Goal: Task Accomplishment & Management: Use online tool/utility

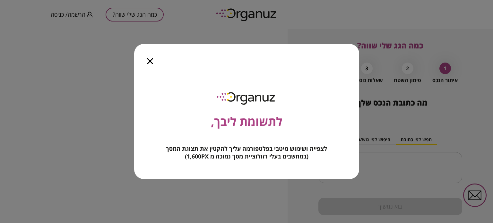
click at [149, 60] on icon "button" at bounding box center [150, 61] width 6 height 6
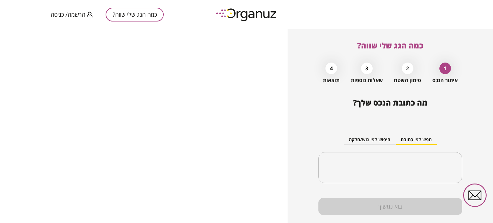
click at [77, 14] on span "הרשמה/ כניסה" at bounding box center [68, 14] width 35 height 6
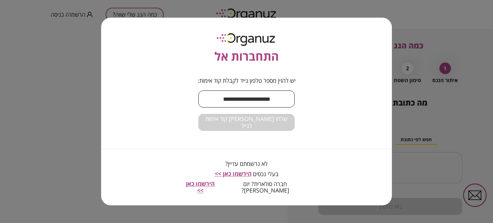
click at [253, 103] on input "text" at bounding box center [246, 99] width 96 height 19
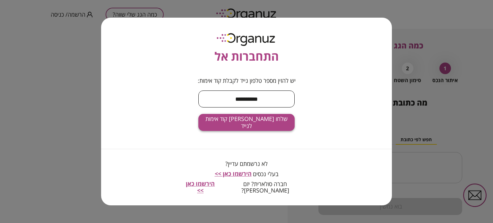
type input "**********"
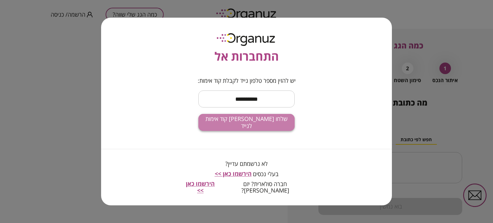
click at [249, 129] on span "שלחו [PERSON_NAME] קוד אימות לנייד" at bounding box center [246, 122] width 86 height 14
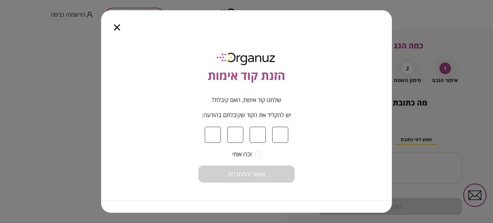
type input "*"
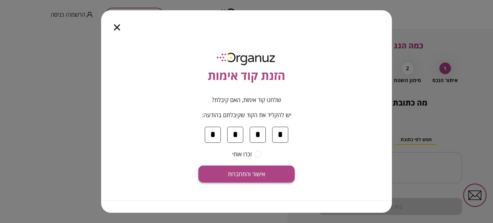
type input "*"
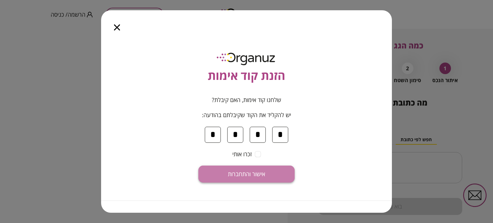
click at [252, 170] on button "אישור והתחברות" at bounding box center [246, 174] width 96 height 17
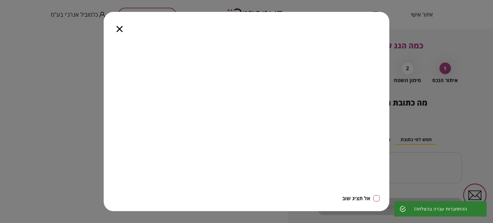
click at [117, 27] on icon "button" at bounding box center [119, 29] width 6 height 6
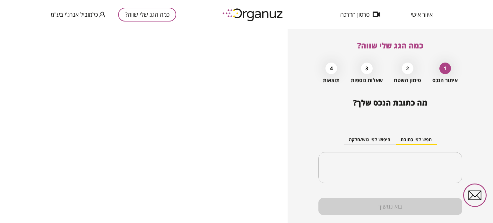
click at [467, 22] on div "איזור אישי סרטון הדרכה כמה הגג שלי שווה? כלמוביל אנרג'י בע"מ" at bounding box center [246, 14] width 493 height 29
click at [92, 19] on div "כמה הגג שלי שווה? כלמוביל אנרג'י בע"מ" at bounding box center [113, 14] width 125 height 29
click at [91, 15] on span "כלמוביל אנרג'י בע"מ" at bounding box center [74, 14] width 47 height 6
click at [418, 14] on div at bounding box center [246, 111] width 493 height 223
click at [417, 15] on span "איזור אישי" at bounding box center [422, 14] width 22 height 6
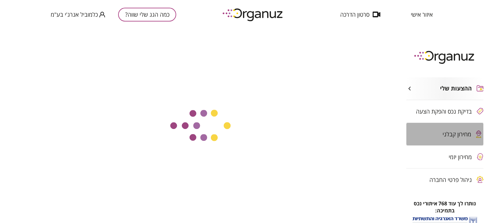
drag, startPoint x: 449, startPoint y: 130, endPoint x: 449, endPoint y: 134, distance: 4.5
click at [449, 134] on span "מחירון קבלני" at bounding box center [456, 134] width 29 height 6
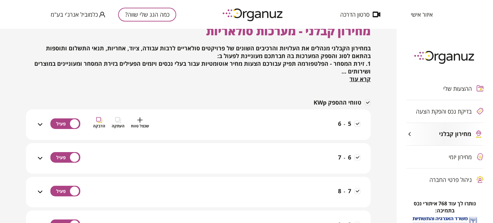
scroll to position [32, 0]
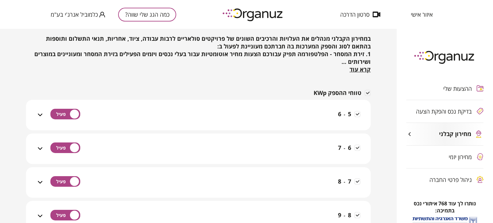
click at [40, 149] on icon at bounding box center [40, 149] width 8 height 8
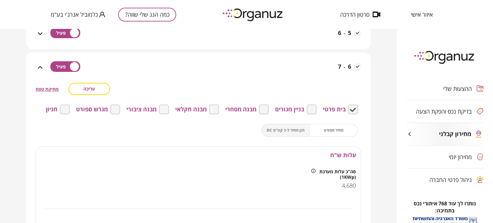
scroll to position [96, 0]
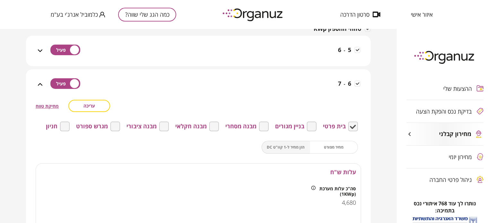
click at [82, 106] on button "עריכה" at bounding box center [89, 106] width 42 height 12
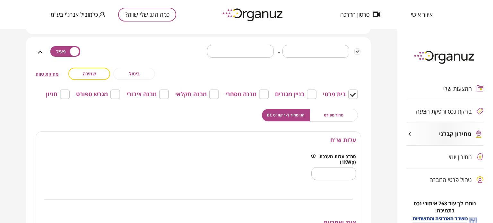
click at [335, 173] on input "****" at bounding box center [333, 173] width 45 height 19
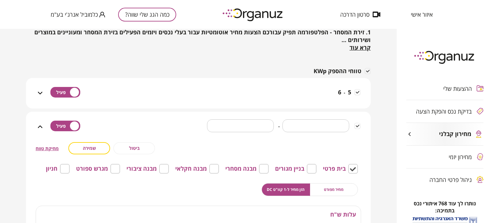
scroll to position [0, 0]
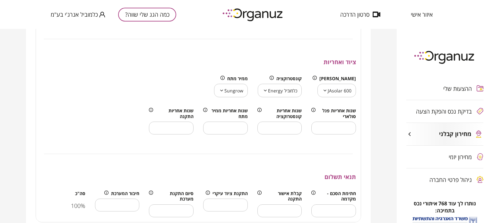
click at [17, 105] on div "מחירון קבלני - מערכות סולאריות במחירון הקבלני מנהלים את העלויות והרכיבים השונים…" at bounding box center [198, 126] width 397 height 194
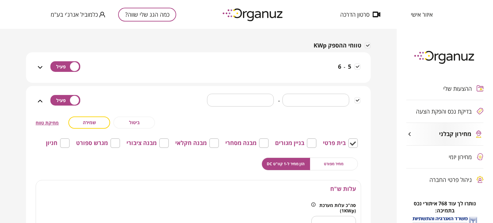
scroll to position [64, 0]
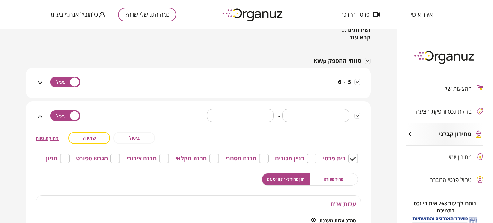
click at [39, 115] on icon at bounding box center [40, 117] width 8 height 8
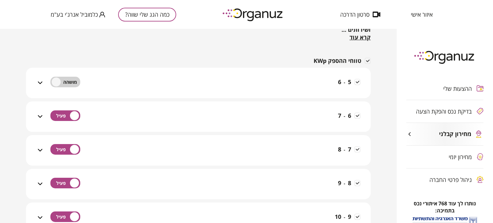
click at [42, 117] on icon at bounding box center [40, 117] width 8 height 8
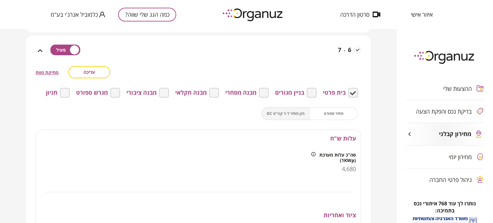
scroll to position [96, 0]
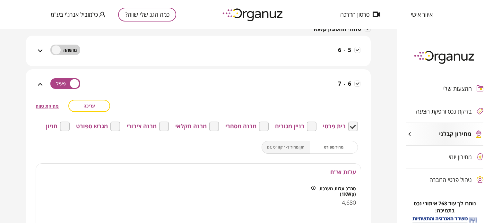
click at [39, 85] on icon at bounding box center [40, 84] width 4 height 3
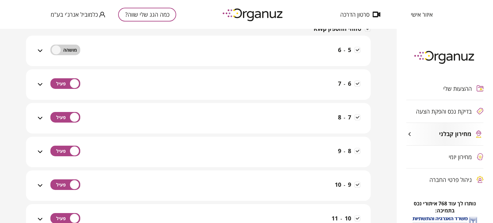
click at [39, 85] on icon at bounding box center [40, 85] width 8 height 8
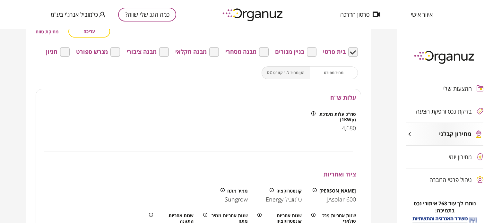
scroll to position [160, 0]
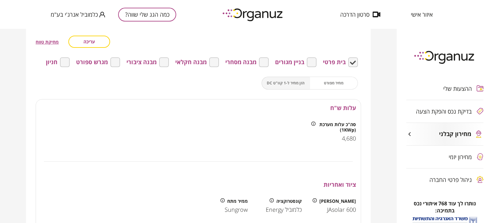
click at [338, 84] on div "מחיר מפורט הזן מחיר ל-1 קוו"ט DC" at bounding box center [309, 83] width 96 height 13
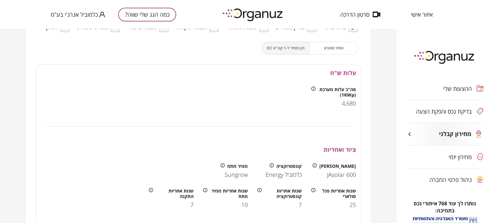
scroll to position [192, 0]
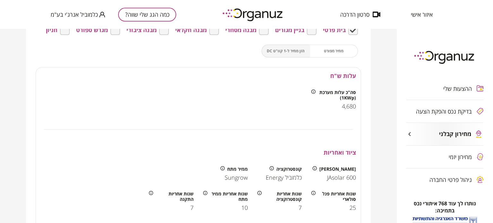
click at [342, 105] on span "4,680" at bounding box center [349, 106] width 14 height 7
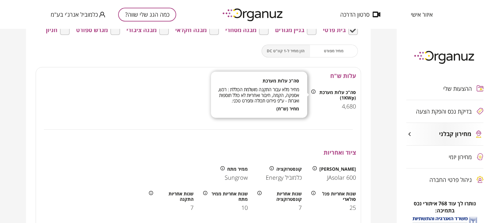
click at [313, 93] on icon at bounding box center [313, 92] width 4 height 4
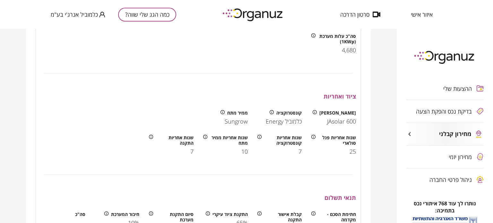
scroll to position [160, 0]
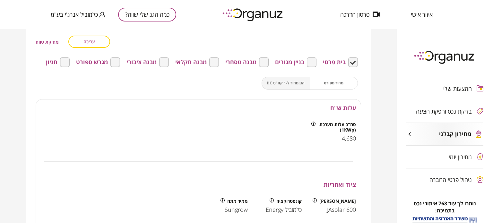
click at [94, 40] on span "עריכה" at bounding box center [89, 41] width 12 height 5
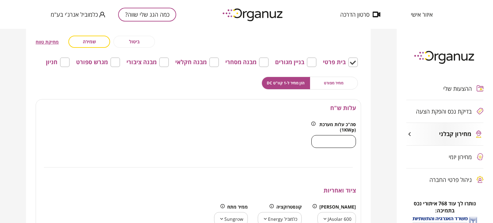
click at [337, 143] on input "****" at bounding box center [333, 141] width 45 height 19
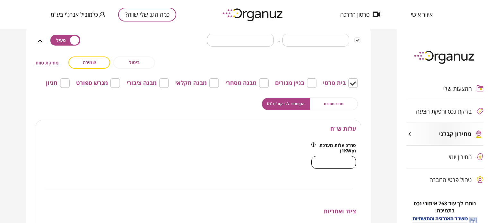
scroll to position [128, 0]
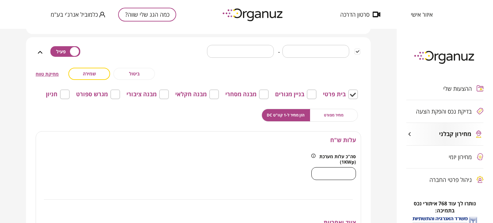
type input "****"
click at [84, 72] on span "שמירה" at bounding box center [89, 73] width 13 height 5
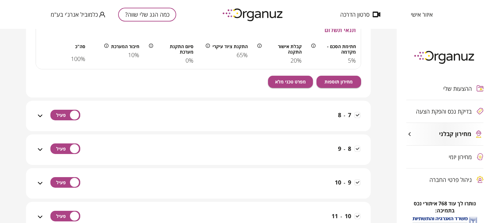
scroll to position [417, 0]
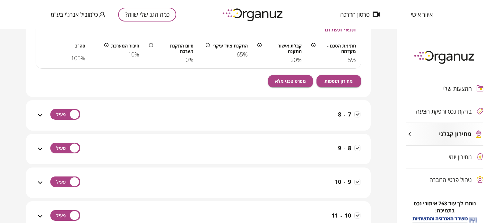
click at [41, 116] on icon at bounding box center [40, 115] width 8 height 8
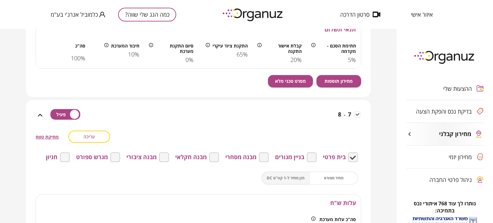
click at [85, 137] on span "עריכה" at bounding box center [89, 136] width 12 height 5
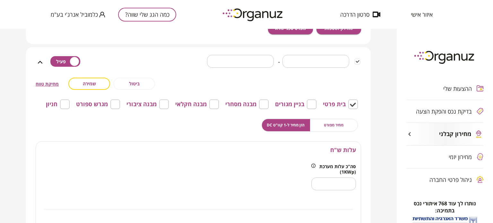
scroll to position [481, 0]
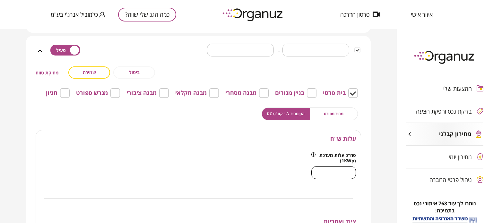
click at [341, 168] on input "****" at bounding box center [333, 172] width 45 height 19
type input "****"
click at [93, 72] on span "שמירה" at bounding box center [89, 72] width 13 height 5
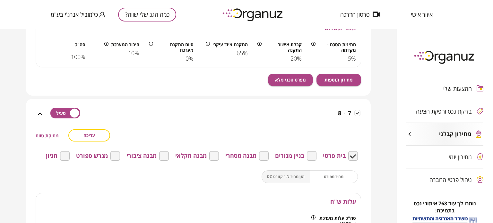
scroll to position [417, 0]
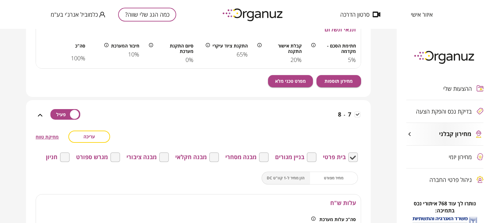
click at [39, 115] on icon at bounding box center [40, 115] width 8 height 8
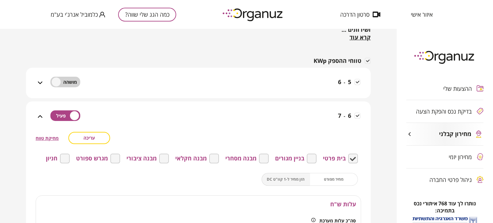
scroll to position [64, 0]
click at [39, 117] on icon at bounding box center [40, 117] width 8 height 8
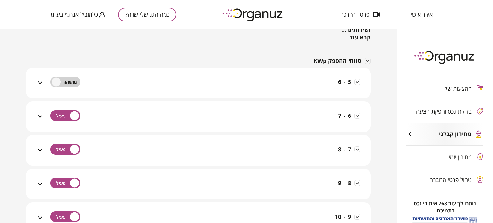
click at [38, 118] on icon at bounding box center [40, 117] width 8 height 8
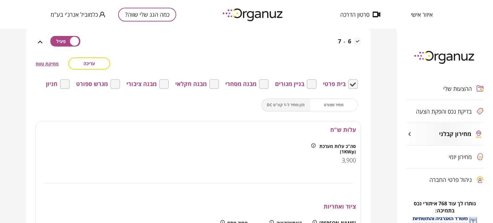
scroll to position [128, 0]
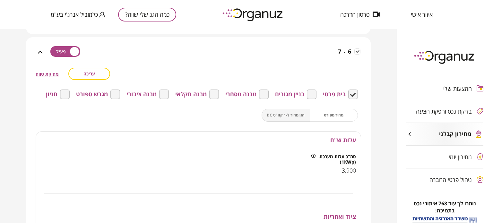
click at [42, 51] on icon at bounding box center [40, 52] width 8 height 8
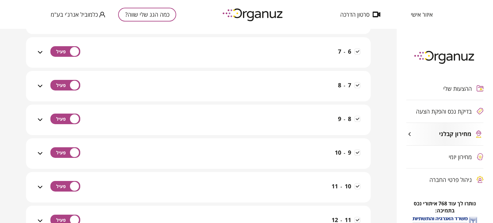
click at [42, 87] on icon at bounding box center [40, 86] width 4 height 3
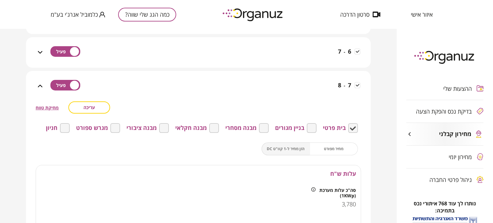
click at [42, 86] on icon at bounding box center [40, 86] width 4 height 3
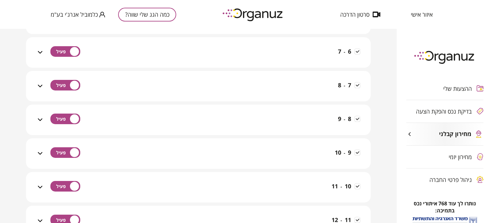
click at [40, 120] on icon at bounding box center [40, 120] width 8 height 8
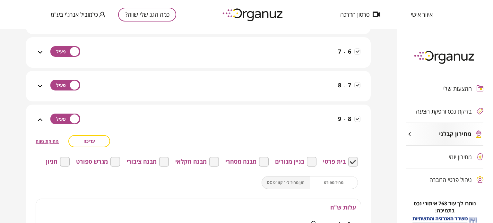
click at [98, 142] on button "עריכה" at bounding box center [89, 141] width 42 height 12
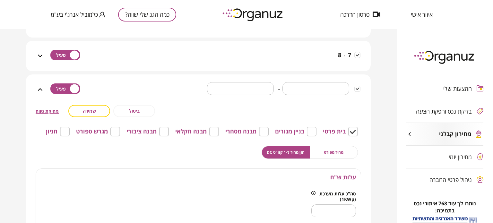
scroll to position [225, 0]
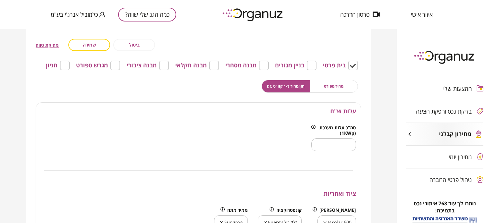
click at [340, 147] on input "****" at bounding box center [333, 144] width 45 height 19
type input "****"
click at [82, 45] on button "שמירה" at bounding box center [89, 45] width 42 height 12
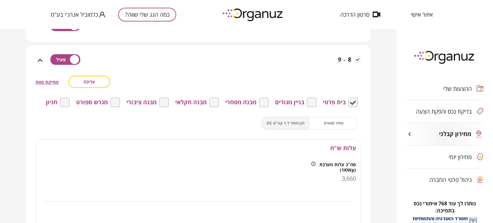
scroll to position [160, 0]
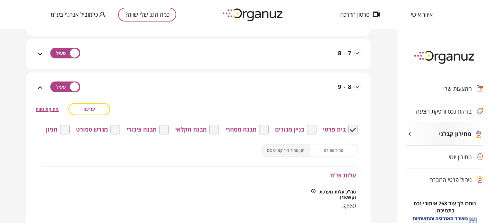
click at [41, 88] on icon at bounding box center [40, 88] width 8 height 8
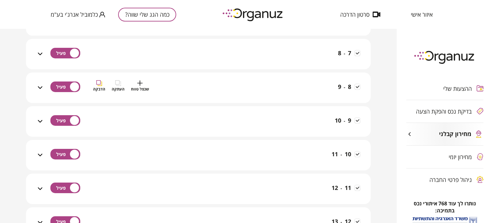
scroll to position [128, 0]
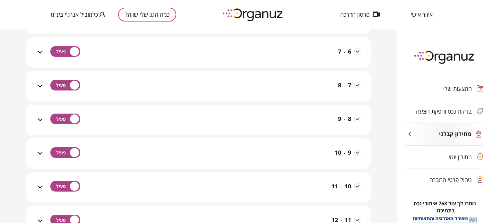
click at [40, 121] on icon at bounding box center [40, 120] width 8 height 8
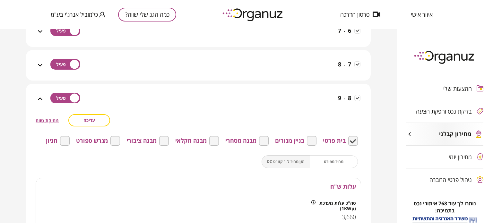
scroll to position [160, 0]
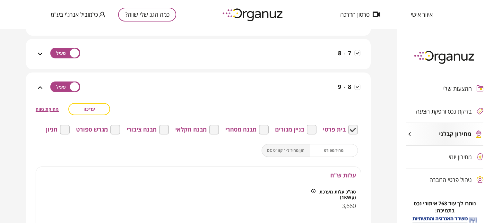
click at [39, 90] on icon at bounding box center [40, 88] width 8 height 8
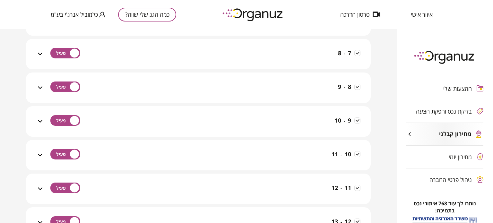
click at [40, 121] on icon at bounding box center [40, 121] width 8 height 8
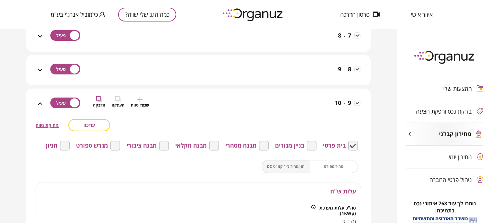
scroll to position [192, 0]
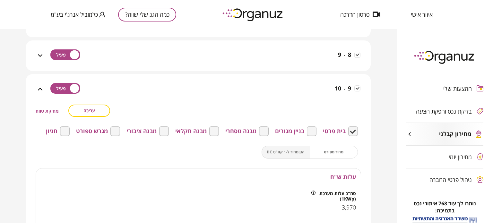
click at [90, 113] on span "עריכה" at bounding box center [89, 110] width 12 height 5
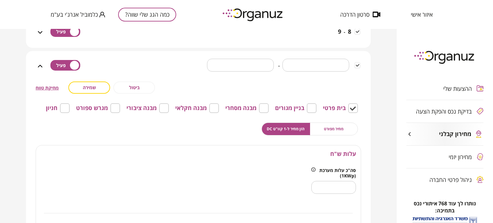
scroll to position [225, 0]
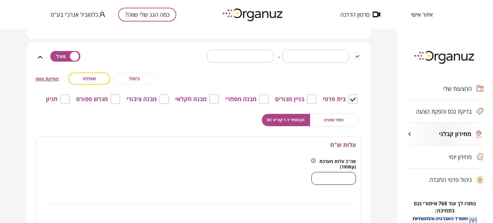
click at [331, 178] on input "****" at bounding box center [333, 178] width 45 height 19
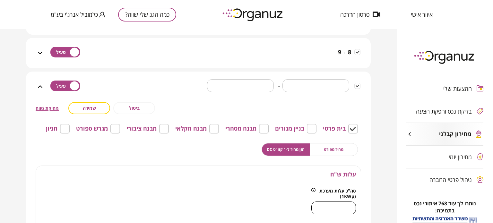
scroll to position [192, 0]
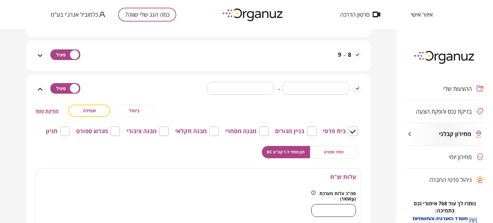
type input "****"
click at [85, 111] on span "שמירה" at bounding box center [89, 110] width 13 height 5
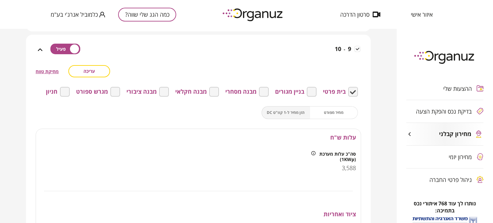
scroll to position [205, 0]
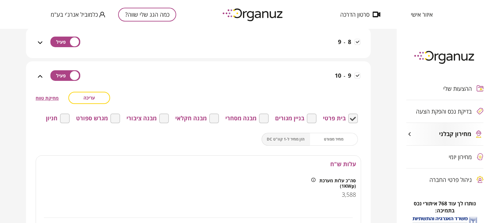
click at [38, 74] on icon at bounding box center [40, 77] width 8 height 8
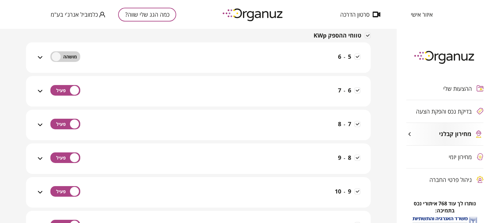
scroll to position [77, 0]
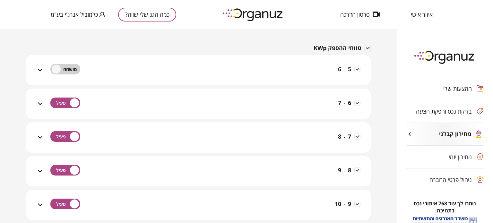
click at [41, 103] on icon at bounding box center [40, 104] width 8 height 8
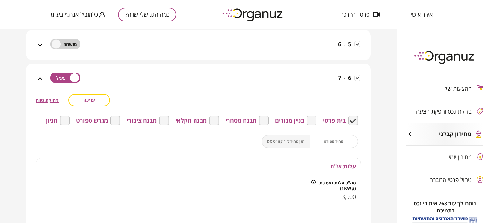
scroll to position [141, 0]
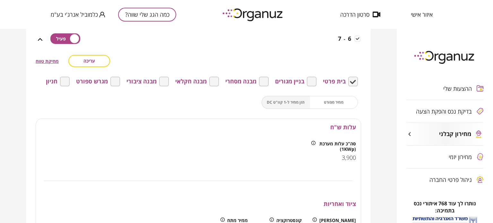
click at [42, 42] on icon at bounding box center [40, 40] width 8 height 8
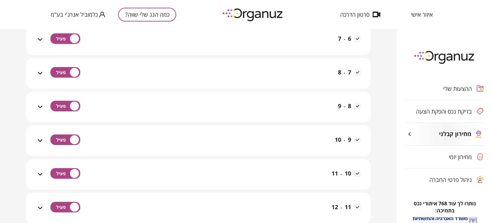
click at [44, 73] on icon at bounding box center [40, 73] width 8 height 8
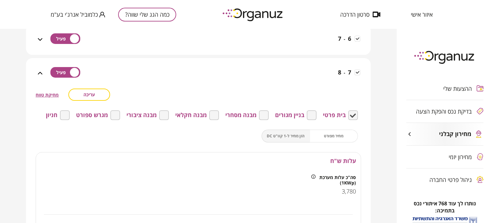
drag, startPoint x: 44, startPoint y: 73, endPoint x: 194, endPoint y: 76, distance: 150.5
click at [194, 76] on div "7 - 8" at bounding box center [202, 77] width 316 height 23
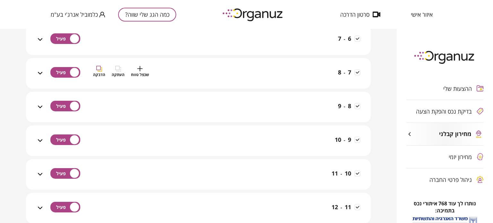
click at [205, 70] on div "7 - 8 שכפל טווח העתקה הדבקה" at bounding box center [202, 77] width 316 height 23
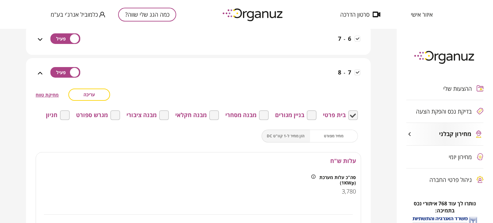
click at [39, 73] on icon at bounding box center [40, 73] width 8 height 8
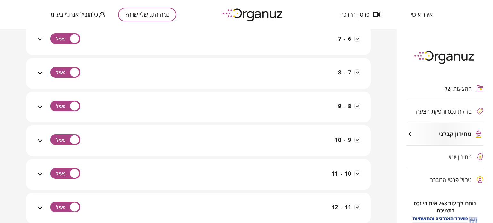
click at [41, 105] on icon at bounding box center [40, 107] width 8 height 8
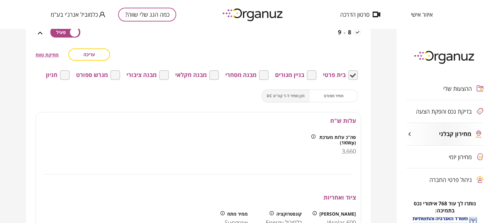
scroll to position [205, 0]
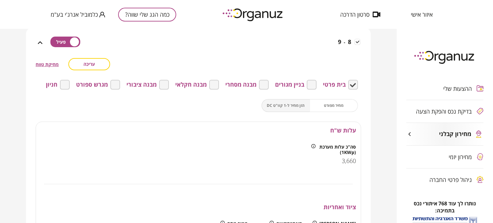
click at [41, 42] on icon at bounding box center [40, 43] width 8 height 8
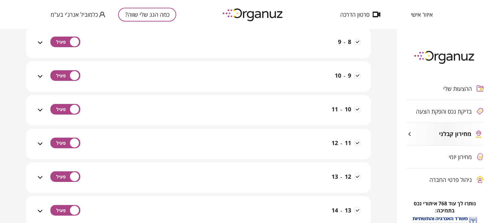
click at [39, 77] on icon at bounding box center [40, 77] width 8 height 8
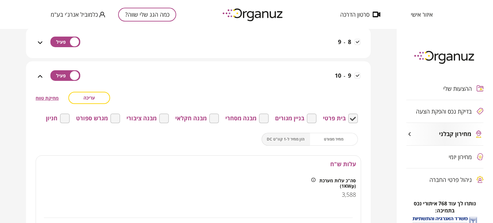
click at [89, 97] on span "עריכה" at bounding box center [89, 97] width 12 height 5
click at [336, 196] on input "****" at bounding box center [333, 197] width 45 height 19
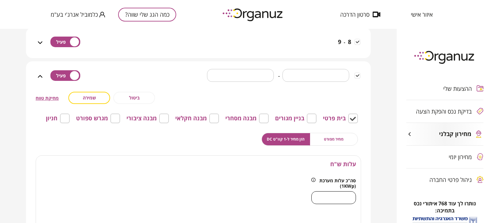
click at [336, 196] on input "****" at bounding box center [333, 197] width 45 height 19
type input "****"
click at [82, 95] on button "שמירה" at bounding box center [89, 98] width 42 height 12
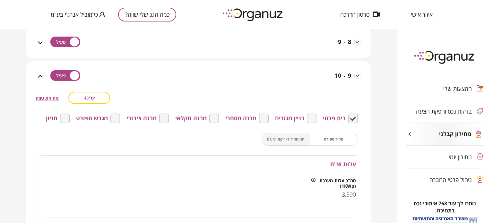
click at [42, 74] on icon at bounding box center [40, 77] width 8 height 8
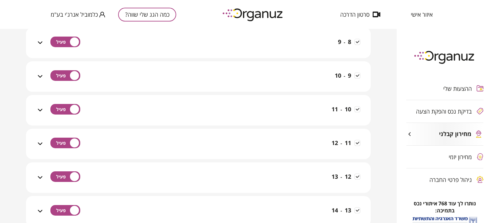
click at [41, 107] on icon at bounding box center [40, 110] width 8 height 8
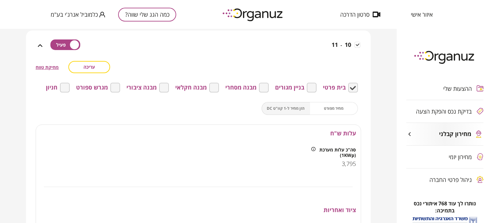
scroll to position [269, 0]
click at [91, 68] on span "עריכה" at bounding box center [89, 66] width 12 height 5
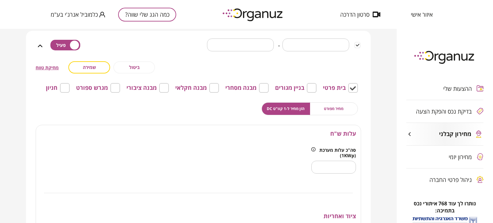
click at [349, 166] on input "****" at bounding box center [333, 167] width 45 height 19
type input "****"
click at [94, 63] on button "שמירה" at bounding box center [89, 67] width 42 height 12
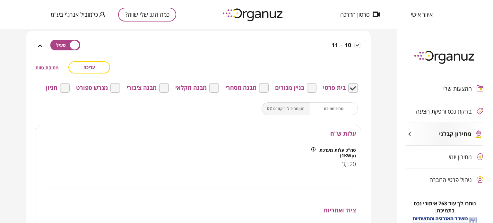
click at [43, 47] on icon at bounding box center [40, 46] width 8 height 8
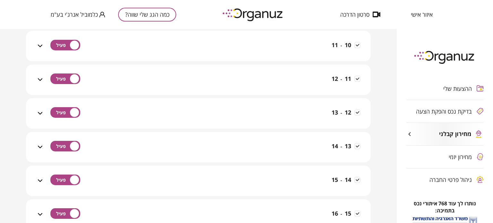
click at [42, 79] on icon at bounding box center [40, 79] width 4 height 3
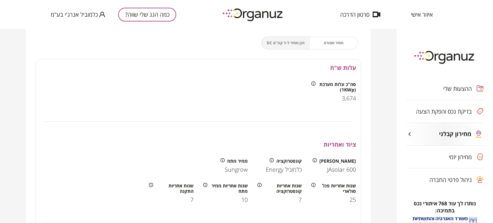
scroll to position [302, 0]
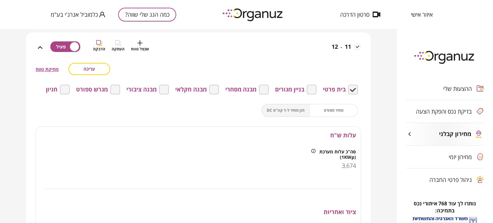
click at [103, 66] on button "עריכה" at bounding box center [89, 69] width 42 height 12
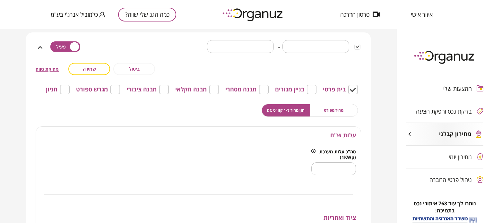
click at [336, 166] on input "****" at bounding box center [333, 168] width 45 height 19
type input "****"
click at [85, 74] on button "שמירה" at bounding box center [89, 69] width 42 height 12
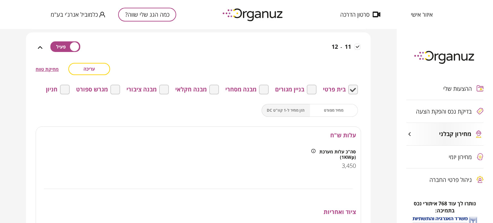
click at [34, 46] on div "11 - 12 עריכה מחיקת טווח בית פרטי בניין מגורים מבנה מסחרי מבנה חקלאי מבנה ציבור…" at bounding box center [198, 206] width 345 height 348
click at [38, 46] on icon at bounding box center [40, 48] width 8 height 8
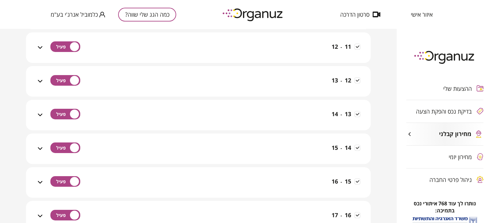
click at [44, 79] on icon at bounding box center [40, 81] width 8 height 8
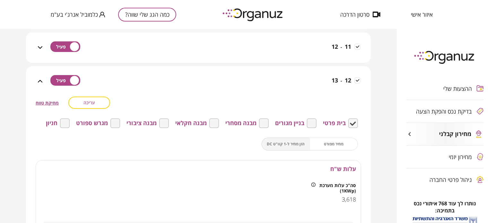
click at [90, 105] on button "עריכה" at bounding box center [89, 103] width 42 height 12
click at [348, 200] on input "****" at bounding box center [333, 202] width 45 height 19
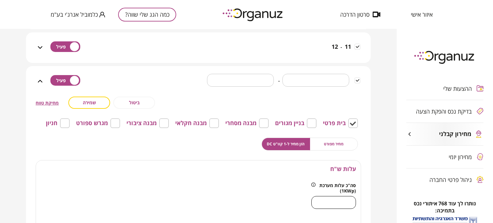
click at [348, 200] on input "****" at bounding box center [333, 202] width 45 height 19
type input "****"
click at [90, 100] on span "שמירה" at bounding box center [89, 102] width 13 height 5
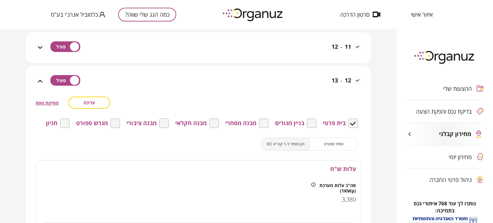
click at [43, 77] on icon at bounding box center [40, 81] width 8 height 8
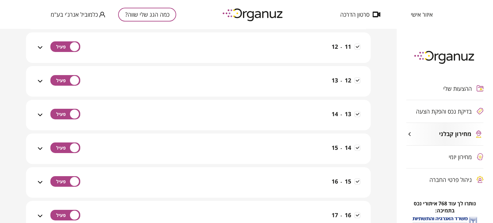
click at [42, 114] on icon at bounding box center [40, 115] width 4 height 3
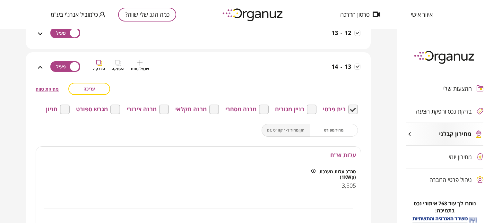
scroll to position [366, 0]
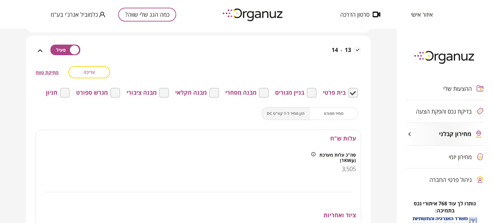
click at [93, 73] on span "עריכה" at bounding box center [89, 71] width 12 height 5
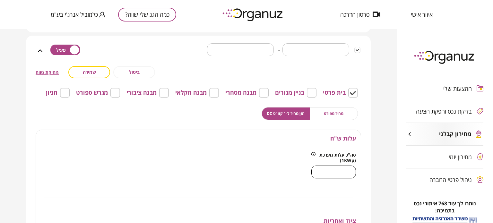
click at [343, 170] on input "****" at bounding box center [333, 172] width 45 height 19
type input "****"
click at [93, 72] on span "שמירה" at bounding box center [89, 71] width 13 height 5
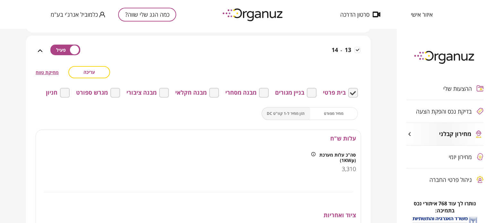
click at [40, 52] on icon at bounding box center [40, 51] width 8 height 8
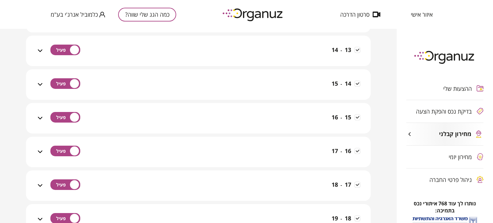
click at [42, 82] on icon at bounding box center [40, 85] width 8 height 8
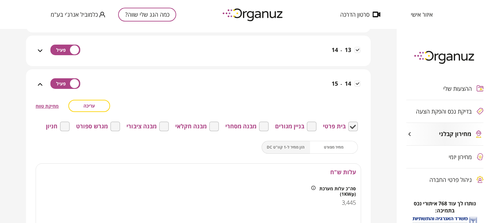
click at [89, 104] on span "עריכה" at bounding box center [89, 105] width 12 height 5
click at [329, 205] on input "****" at bounding box center [333, 205] width 45 height 19
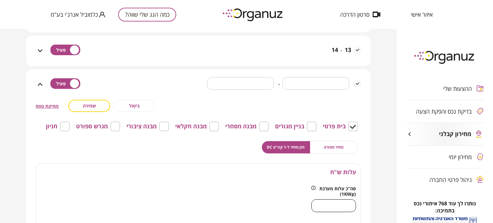
click at [329, 205] on input "****" at bounding box center [333, 205] width 45 height 19
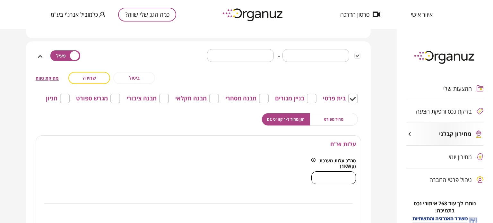
scroll to position [334, 0]
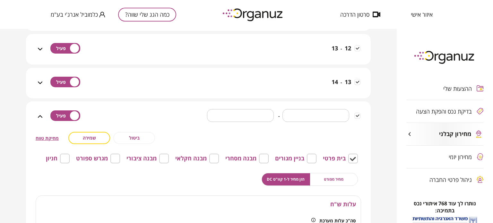
type input "****"
click at [90, 136] on span "שמירה" at bounding box center [89, 137] width 13 height 5
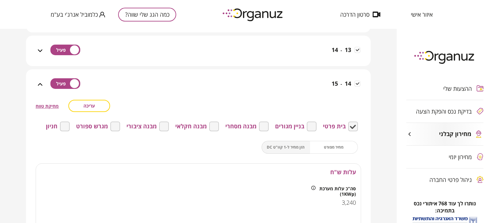
click at [45, 87] on div at bounding box center [68, 88] width 49 height 23
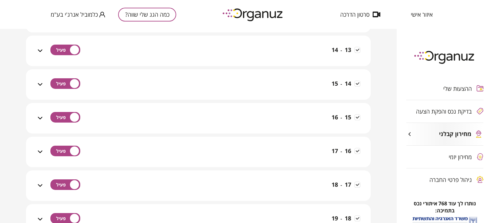
click at [41, 116] on icon at bounding box center [40, 118] width 8 height 8
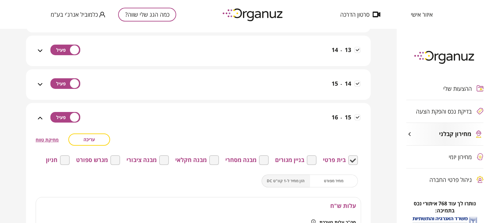
click at [92, 140] on span "עריכה" at bounding box center [89, 139] width 12 height 5
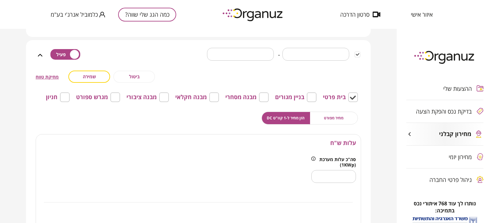
scroll to position [430, 0]
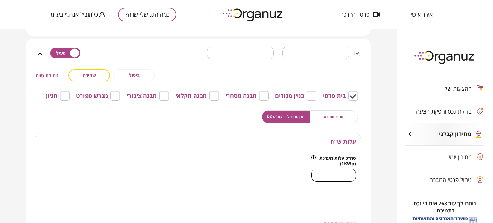
click at [336, 168] on input "****" at bounding box center [333, 175] width 45 height 19
type input "****"
click at [98, 74] on button "שמירה" at bounding box center [89, 75] width 42 height 12
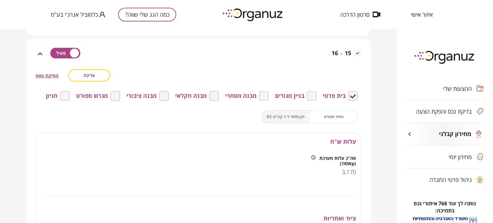
click at [42, 52] on icon at bounding box center [40, 54] width 8 height 8
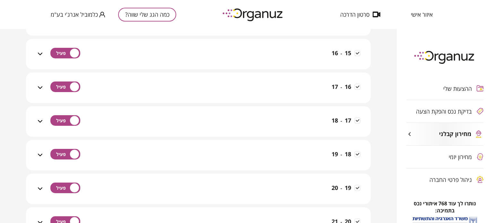
click at [42, 83] on div "16 - 17" at bounding box center [198, 88] width 325 height 30
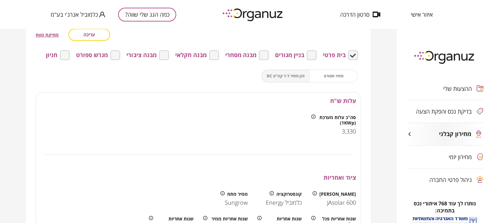
scroll to position [494, 0]
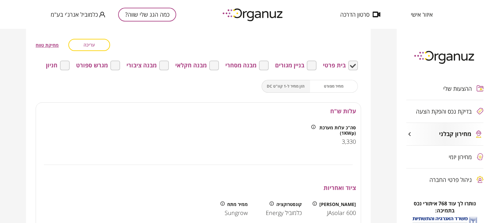
click at [90, 47] on span "עריכה" at bounding box center [89, 44] width 12 height 5
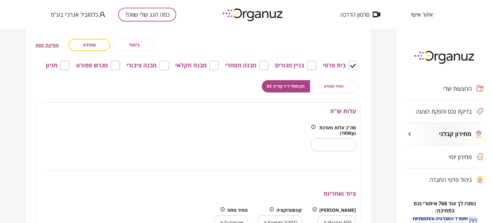
click at [340, 142] on input "****" at bounding box center [333, 144] width 45 height 19
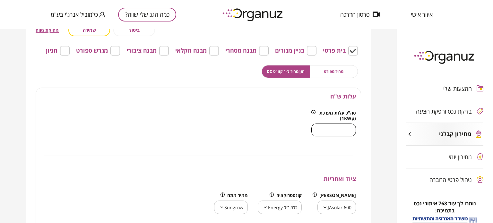
scroll to position [462, 0]
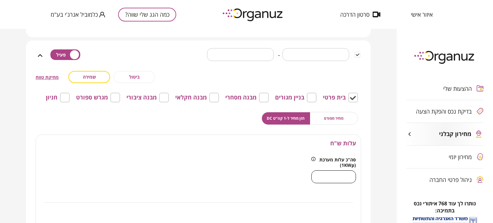
type input "****"
click at [90, 77] on span "שמירה" at bounding box center [89, 76] width 13 height 5
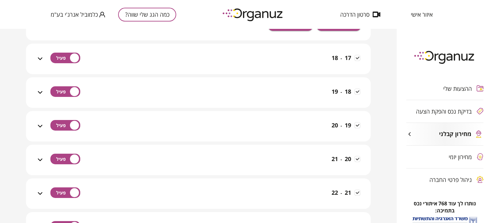
scroll to position [783, 0]
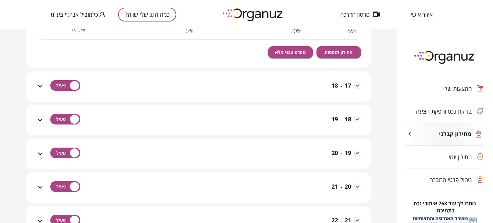
click at [41, 86] on icon at bounding box center [40, 86] width 4 height 3
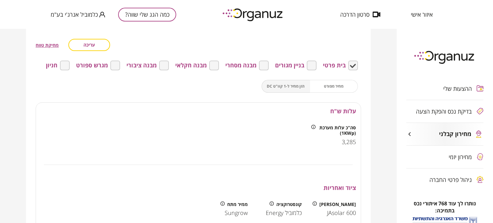
scroll to position [847, 0]
click at [83, 45] on button "עריכה" at bounding box center [89, 44] width 42 height 12
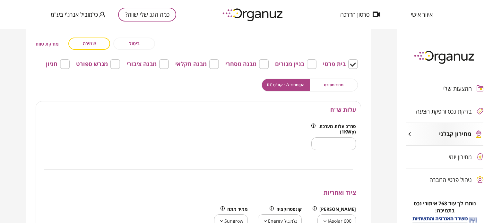
click at [329, 138] on input "****" at bounding box center [333, 143] width 45 height 19
type input "****"
click at [91, 42] on span "שמירה" at bounding box center [89, 43] width 13 height 5
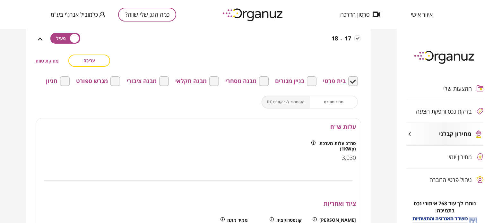
scroll to position [815, 0]
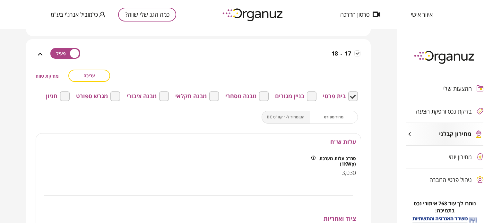
click at [37, 54] on icon at bounding box center [40, 54] width 8 height 8
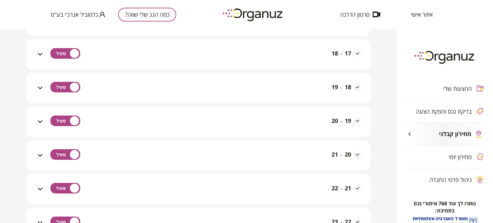
click at [40, 89] on icon at bounding box center [40, 88] width 8 height 8
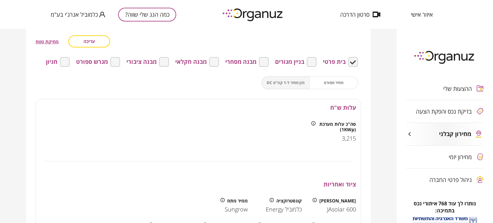
scroll to position [879, 0]
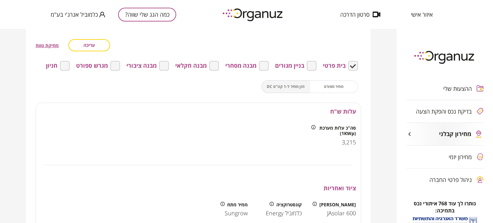
click at [92, 47] on span "עריכה" at bounding box center [89, 44] width 12 height 5
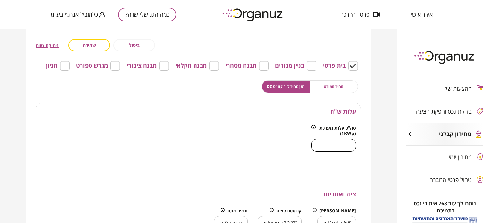
click at [339, 150] on input "****" at bounding box center [333, 145] width 45 height 19
click at [339, 146] on input "****" at bounding box center [333, 145] width 45 height 19
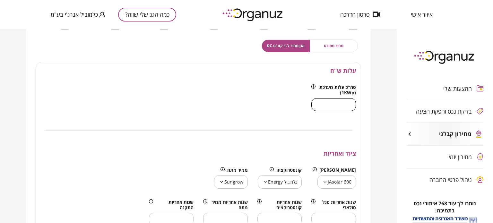
scroll to position [847, 0]
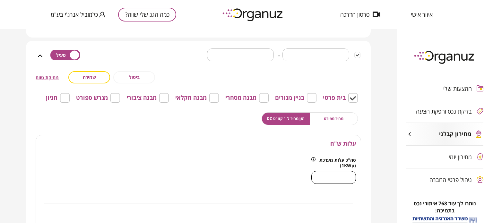
type input "****"
click at [96, 74] on span "שמירה" at bounding box center [89, 76] width 13 height 5
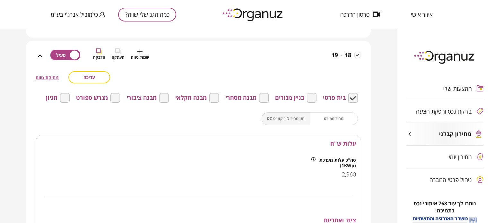
click at [44, 57] on icon at bounding box center [40, 56] width 8 height 8
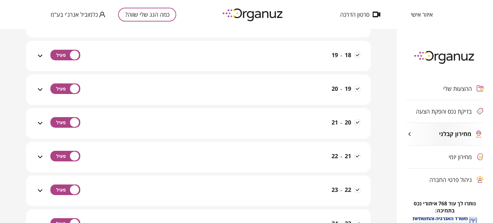
click at [40, 88] on icon at bounding box center [40, 89] width 4 height 3
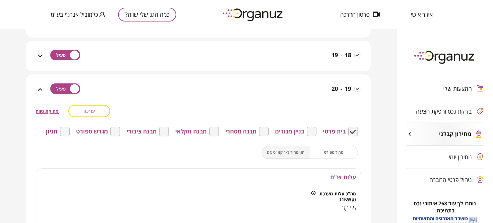
click at [86, 111] on span "עריכה" at bounding box center [89, 110] width 12 height 5
click at [337, 208] on input "****" at bounding box center [333, 210] width 45 height 19
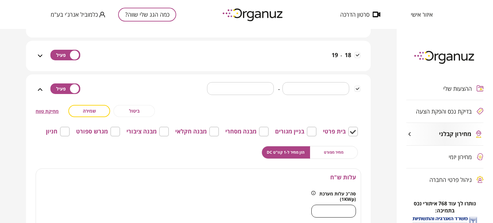
click at [337, 208] on input "****" at bounding box center [333, 210] width 45 height 19
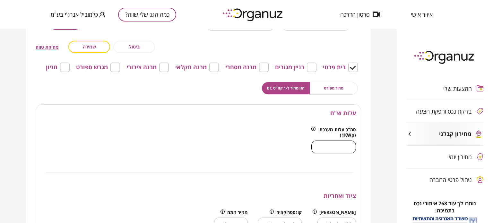
scroll to position [879, 0]
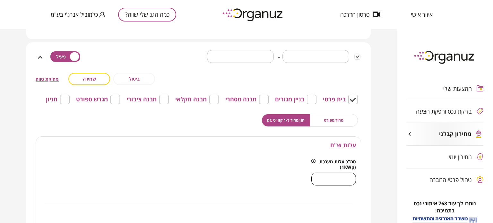
type input "****"
click at [86, 76] on span "שמירה" at bounding box center [89, 78] width 13 height 5
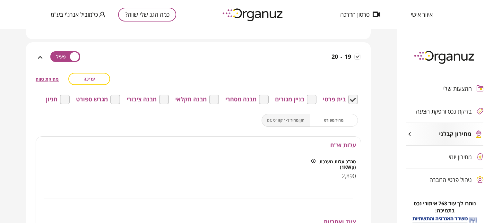
scroll to position [847, 0]
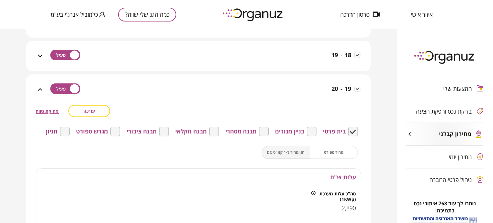
click at [41, 89] on icon at bounding box center [40, 89] width 4 height 3
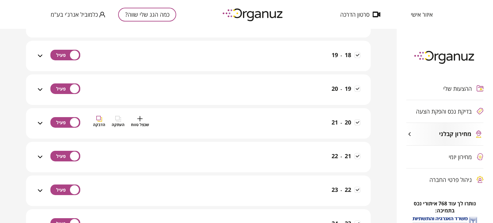
click at [45, 124] on div "שכפל טווח העתקה הדבקה" at bounding box center [96, 127] width 105 height 23
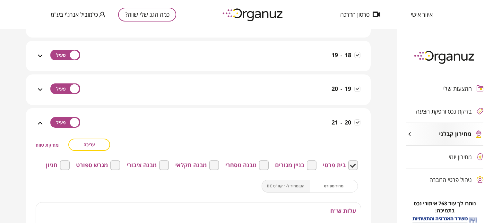
click at [40, 89] on icon at bounding box center [40, 89] width 4 height 3
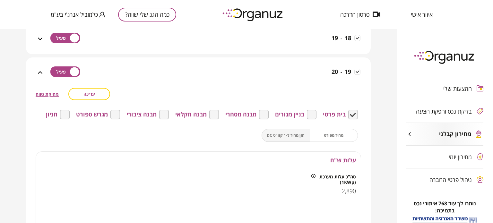
scroll to position [879, 0]
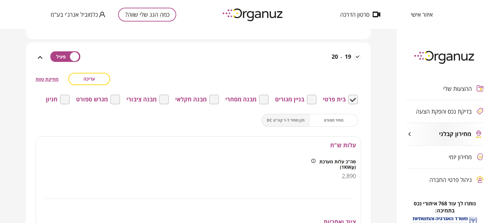
click at [42, 57] on icon at bounding box center [40, 57] width 4 height 3
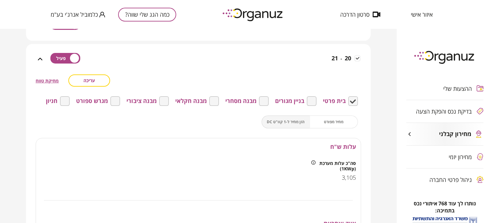
click at [91, 82] on span "עריכה" at bounding box center [89, 80] width 12 height 5
click at [342, 179] on input "****" at bounding box center [333, 180] width 45 height 19
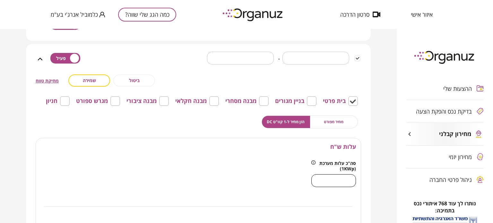
click at [342, 179] on input "****" at bounding box center [333, 180] width 45 height 19
type input "****"
click at [86, 80] on span "שמירה" at bounding box center [89, 80] width 13 height 5
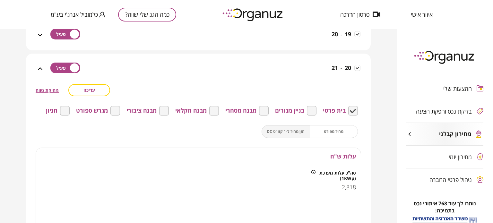
scroll to position [847, 0]
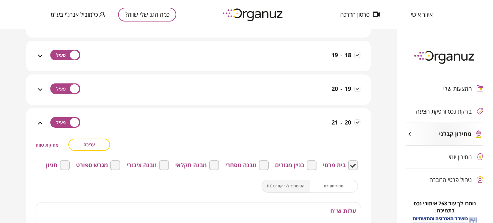
click at [43, 123] on icon at bounding box center [40, 123] width 8 height 8
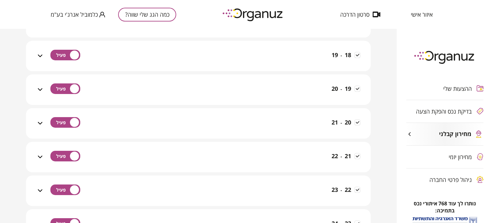
click at [40, 154] on icon at bounding box center [40, 157] width 8 height 8
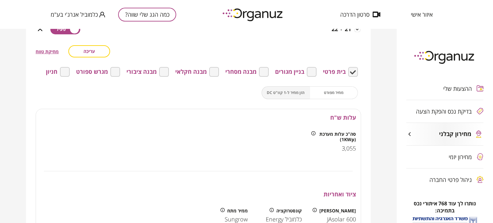
scroll to position [975, 0]
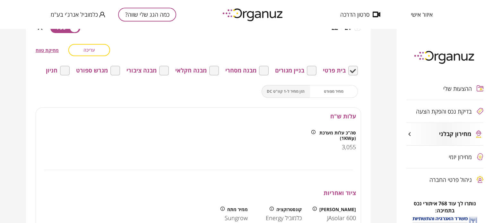
click at [88, 51] on span "עריכה" at bounding box center [89, 49] width 12 height 5
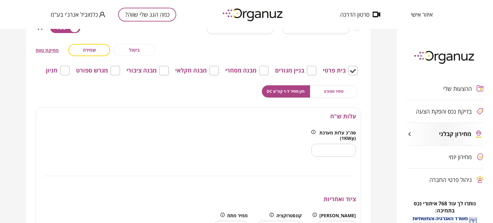
click at [337, 148] on input "****" at bounding box center [333, 150] width 45 height 19
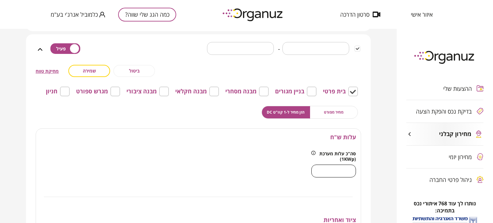
scroll to position [943, 0]
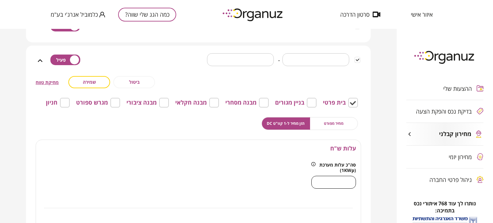
type input "****"
click at [89, 84] on span "שמירה" at bounding box center [89, 81] width 13 height 5
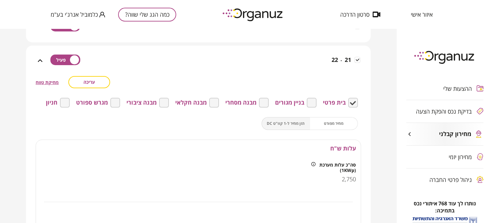
click at [41, 60] on icon at bounding box center [40, 60] width 4 height 3
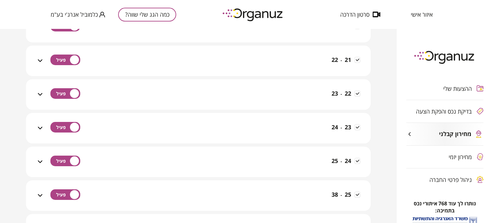
click at [41, 96] on icon at bounding box center [40, 94] width 8 height 8
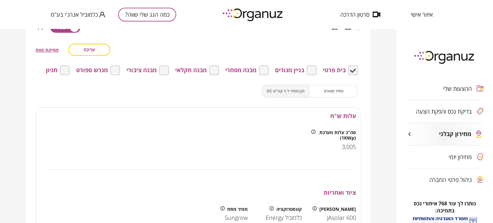
scroll to position [1007, 0]
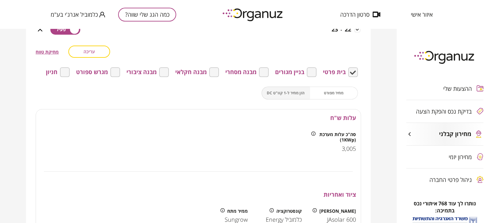
click at [98, 55] on button "עריכה" at bounding box center [89, 52] width 42 height 12
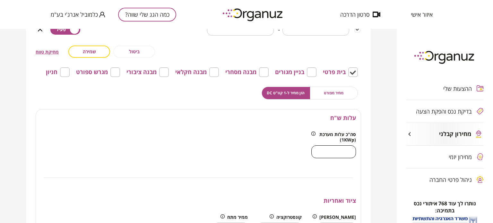
click at [340, 152] on input "****" at bounding box center [333, 151] width 45 height 19
type input "****"
click at [76, 52] on button "שמירה" at bounding box center [89, 52] width 42 height 12
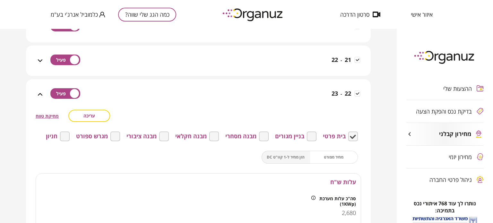
scroll to position [975, 0]
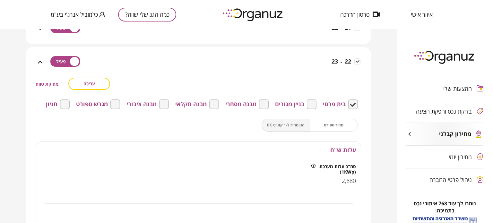
click at [42, 62] on icon at bounding box center [40, 62] width 4 height 3
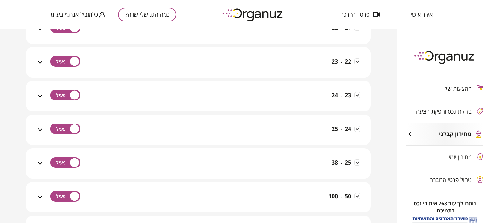
click at [41, 93] on icon at bounding box center [40, 96] width 8 height 8
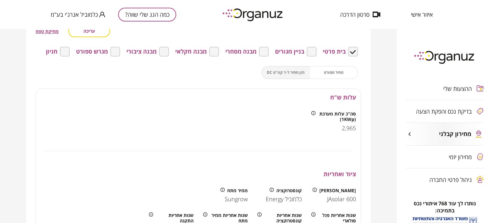
scroll to position [1039, 0]
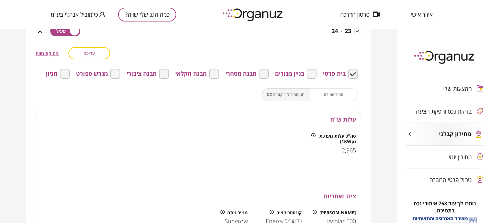
click at [76, 52] on button "עריכה" at bounding box center [89, 53] width 42 height 12
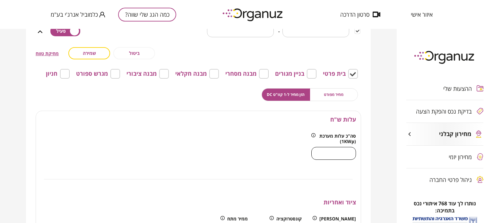
click at [348, 152] on input "****" at bounding box center [333, 153] width 45 height 19
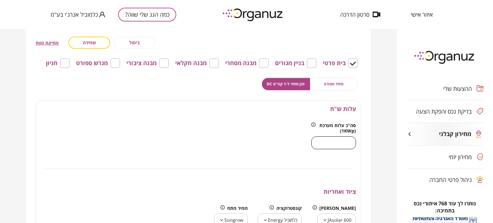
scroll to position [1007, 0]
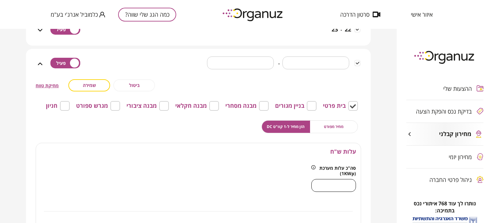
type input "****"
click at [86, 84] on span "שמירה" at bounding box center [89, 84] width 13 height 5
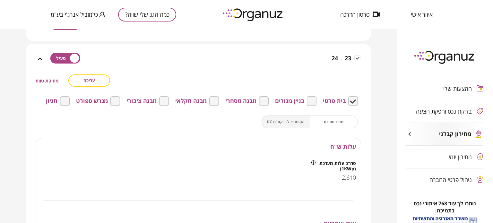
scroll to position [943, 0]
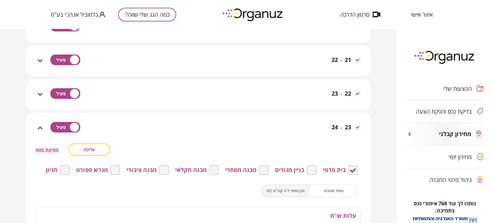
click at [40, 128] on icon at bounding box center [40, 128] width 4 height 3
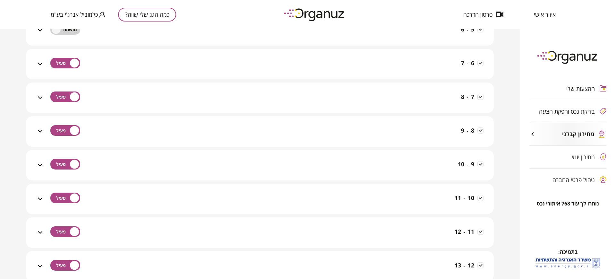
scroll to position [0, 0]
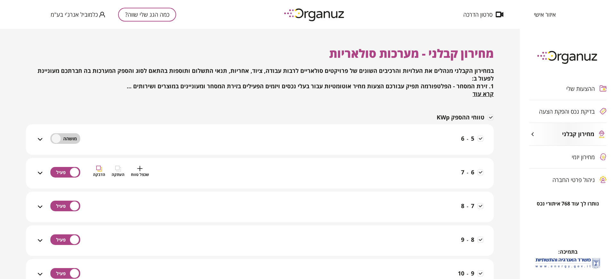
click at [202, 170] on div "6 - 7 שכפל טווח העתקה הדבקה" at bounding box center [264, 177] width 440 height 23
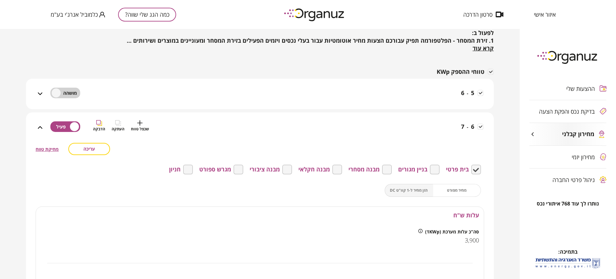
scroll to position [80, 0]
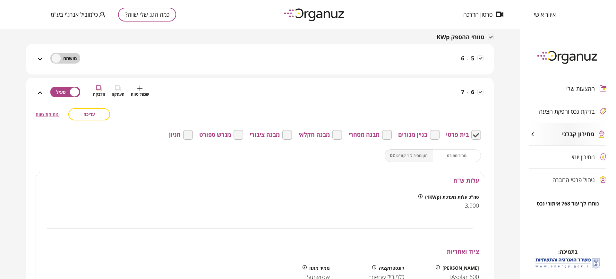
click at [205, 89] on div "6 - 7 שכפל טווח העתקה הדבקה" at bounding box center [264, 96] width 440 height 23
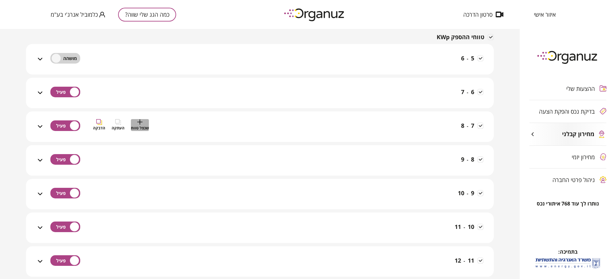
click at [143, 126] on span "שכפל טווח" at bounding box center [140, 128] width 18 height 6
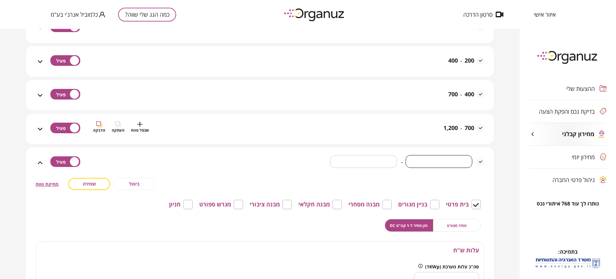
click at [170, 129] on div "700 - 1,200 שכפל טווח העתקה הדבקה" at bounding box center [264, 132] width 440 height 23
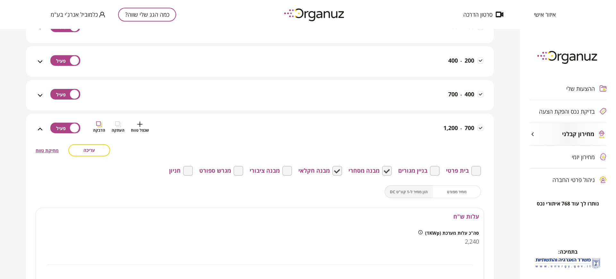
click at [174, 122] on div "700 - 1,200 שכפל טווח העתקה הדבקה" at bounding box center [264, 132] width 440 height 23
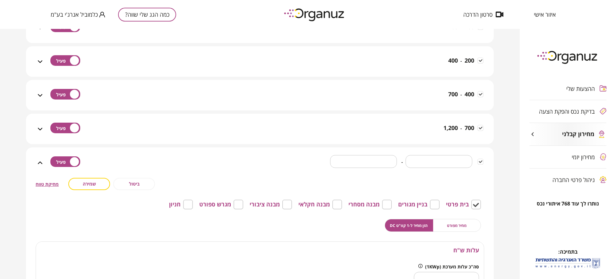
click at [39, 164] on icon at bounding box center [40, 163] width 8 height 8
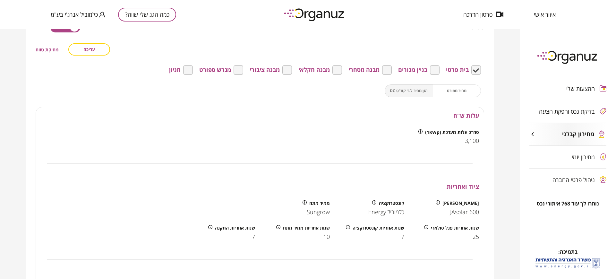
scroll to position [396, 0]
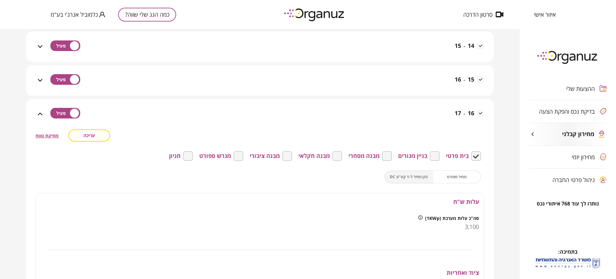
click at [38, 113] on icon at bounding box center [40, 114] width 8 height 8
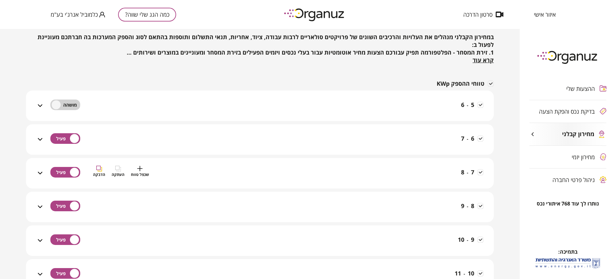
scroll to position [0, 0]
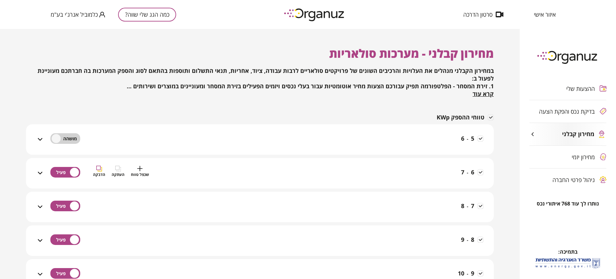
click at [180, 174] on div "6 - 7 שכפל טווח העתקה הדבקה" at bounding box center [264, 177] width 440 height 23
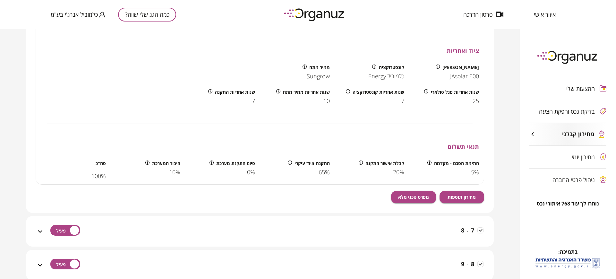
scroll to position [361, 0]
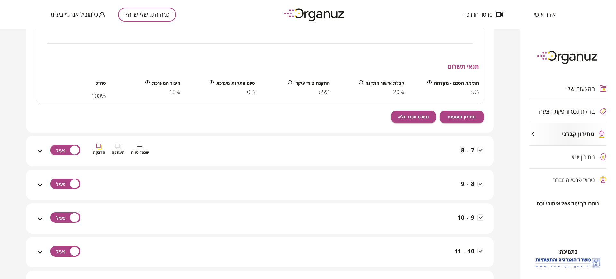
click at [190, 150] on div "7 - 8 שכפל טווח העתקה הדבקה" at bounding box center [264, 154] width 440 height 23
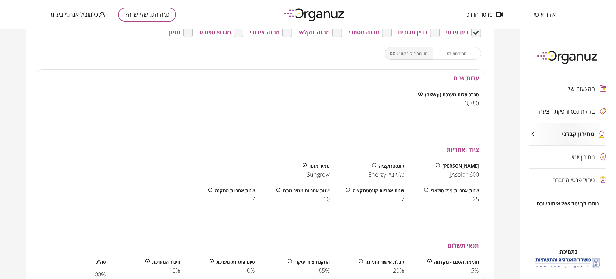
scroll to position [682, 0]
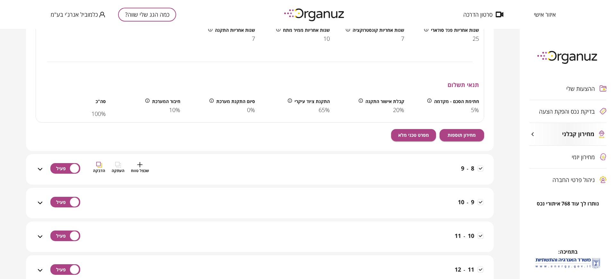
click at [176, 171] on div "8 - 9 שכפל טווח העתקה הדבקה" at bounding box center [264, 173] width 440 height 23
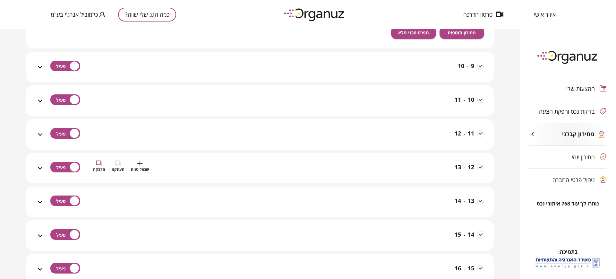
scroll to position [1083, 0]
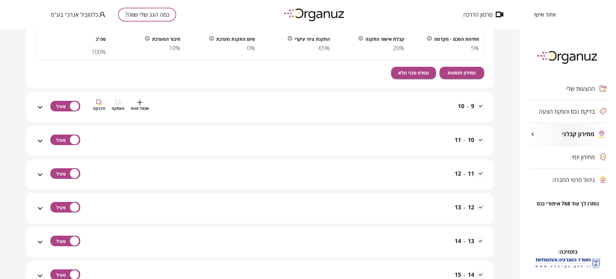
click at [161, 107] on div "9 - 10 שכפל טווח העתקה הדבקה" at bounding box center [264, 110] width 440 height 23
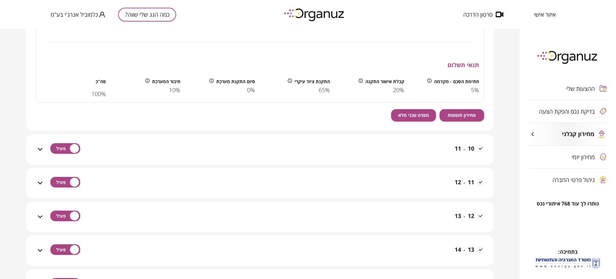
scroll to position [1444, 0]
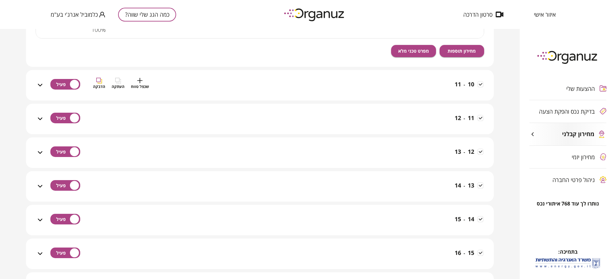
click at [178, 82] on div "10 - 11 שכפל טווח העתקה הדבקה" at bounding box center [264, 89] width 440 height 23
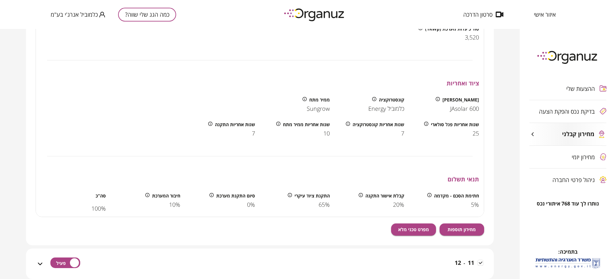
scroll to position [1764, 0]
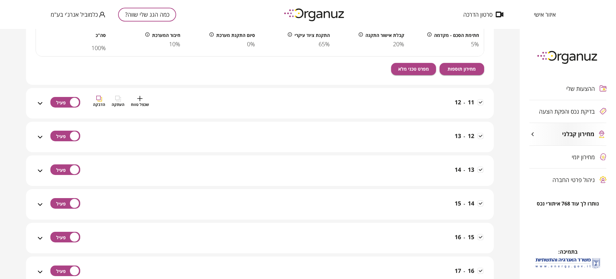
click at [199, 101] on div "11 - 12 שכפל טווח העתקה הדבקה" at bounding box center [264, 107] width 440 height 23
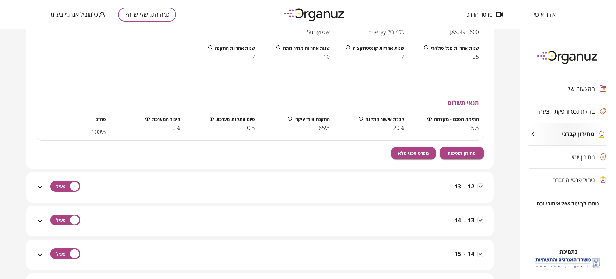
scroll to position [2125, 0]
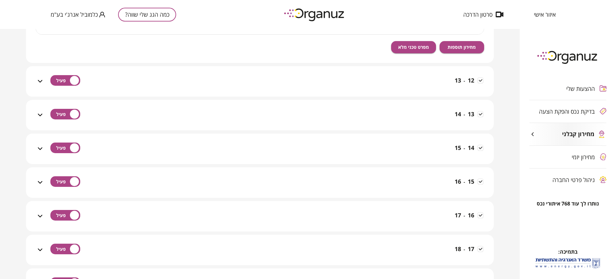
click at [193, 92] on div "12 - 13" at bounding box center [264, 85] width 440 height 23
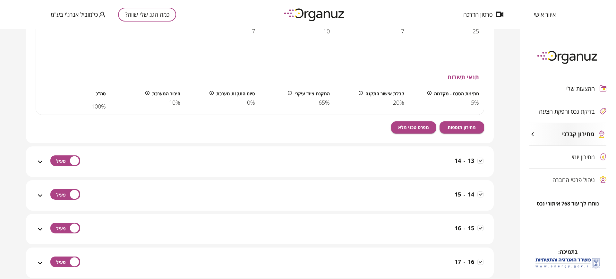
scroll to position [2446, 0]
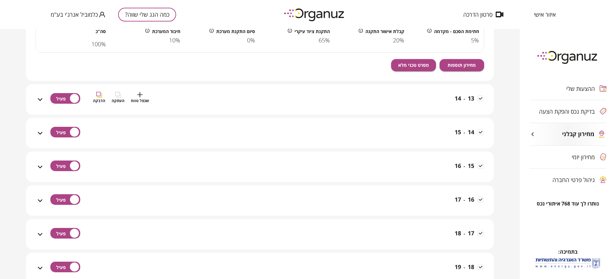
click at [200, 109] on div "13 - 14 שכפל טווח העתקה הדבקה" at bounding box center [264, 103] width 440 height 23
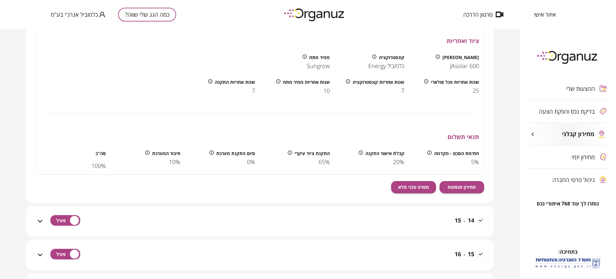
scroll to position [2767, 0]
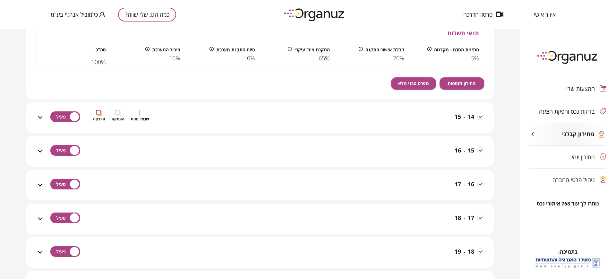
click at [205, 119] on div "14 - 15 שכפל טווח העתקה הדבקה" at bounding box center [264, 121] width 440 height 23
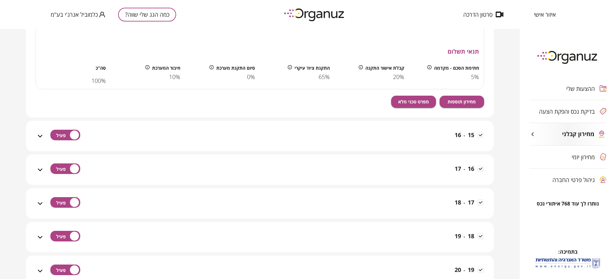
scroll to position [3088, 0]
click at [208, 130] on div "15 - 16 שכפל טווח העתקה הדבקה" at bounding box center [264, 139] width 440 height 23
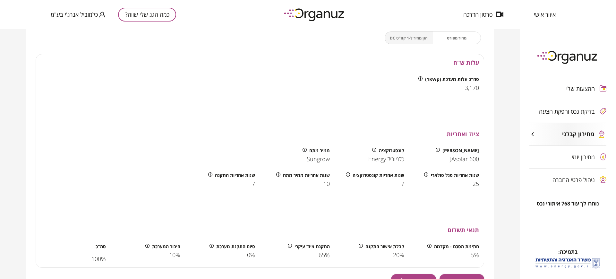
scroll to position [3369, 0]
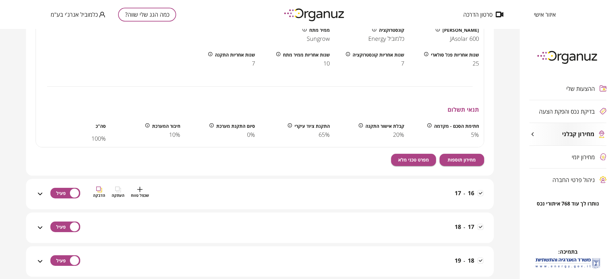
click at [211, 192] on div "16 - 17 שכפל טווח העתקה הדבקה" at bounding box center [264, 197] width 440 height 23
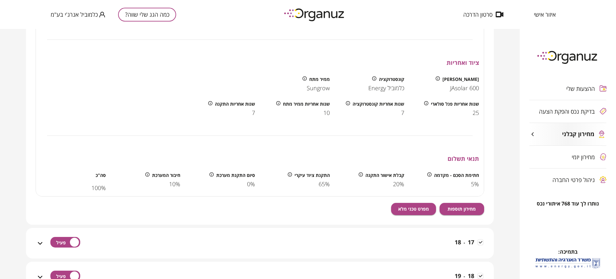
scroll to position [3770, 0]
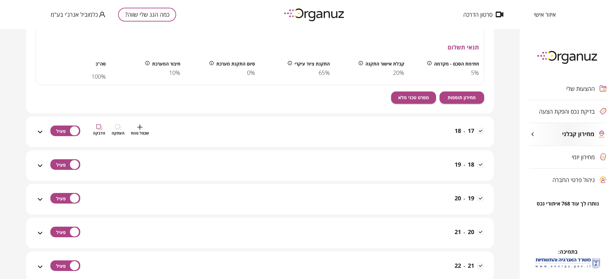
click at [200, 139] on div "17 - 18 שכפל טווח העתקה הדבקה" at bounding box center [264, 135] width 440 height 23
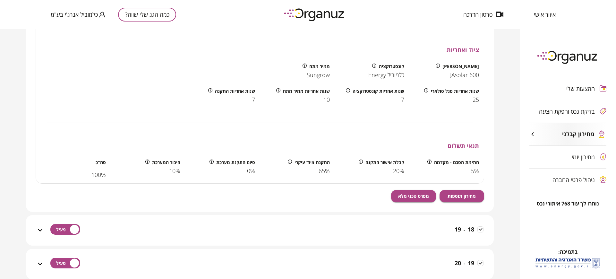
scroll to position [4090, 0]
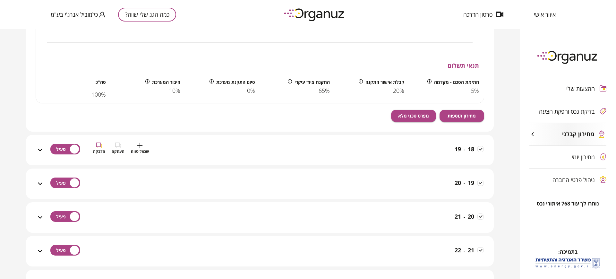
click at [200, 145] on div "18 - 19 שכפל טווח העתקה הדבקה" at bounding box center [264, 153] width 440 height 23
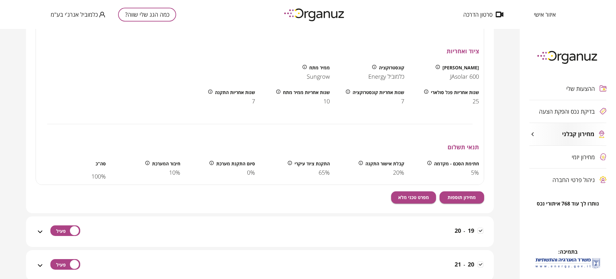
scroll to position [4411, 0]
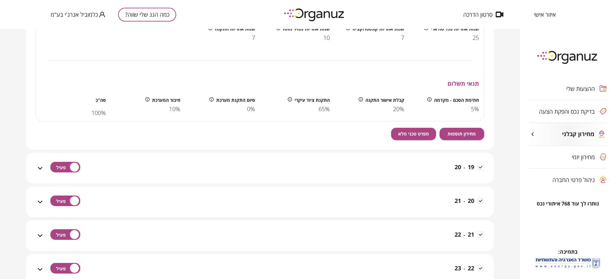
click at [201, 160] on div "19 - 20" at bounding box center [264, 171] width 440 height 23
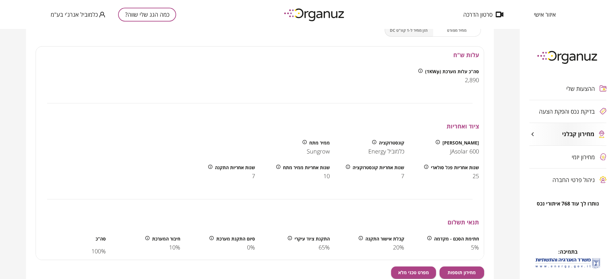
scroll to position [4812, 0]
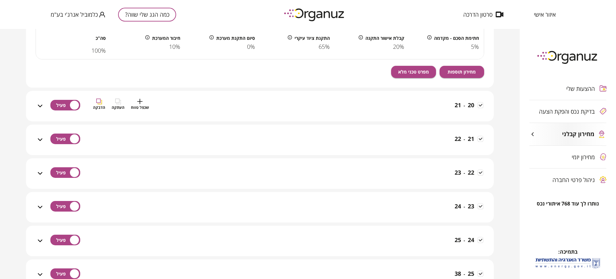
click at [188, 102] on div "20 - 21 שכפל טווח העתקה הדבקה" at bounding box center [264, 109] width 440 height 23
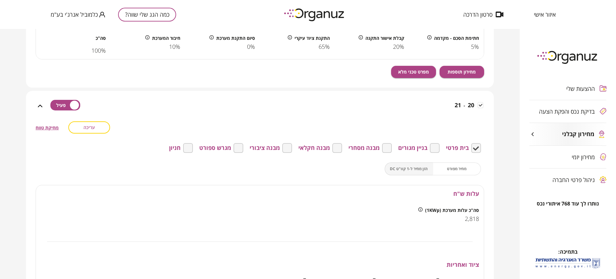
click at [104, 126] on button "עריכה" at bounding box center [89, 127] width 42 height 12
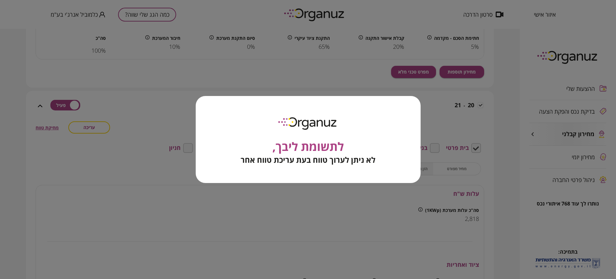
click at [181, 110] on div "לתשומת ליבך, לא ניתן לערוך טווח בעת עריכת טווח אחר" at bounding box center [308, 139] width 616 height 279
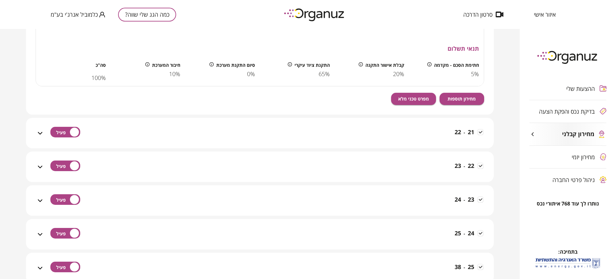
scroll to position [5133, 0]
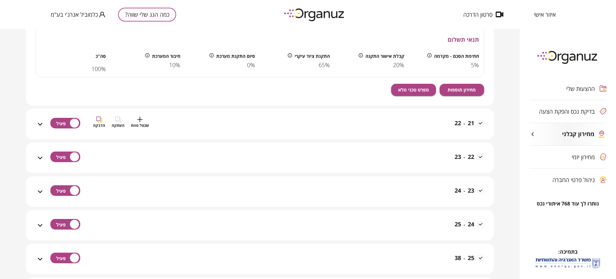
click at [163, 126] on div "21 - 22 שכפל טווח העתקה הדבקה" at bounding box center [264, 127] width 440 height 23
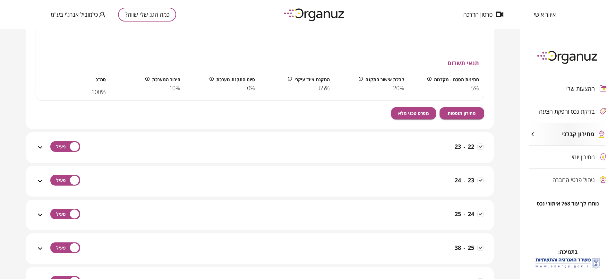
scroll to position [5454, 0]
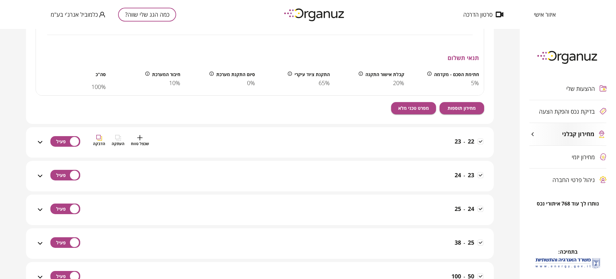
click at [150, 140] on div "22 - 23 שכפל טווח העתקה הדבקה" at bounding box center [264, 146] width 440 height 23
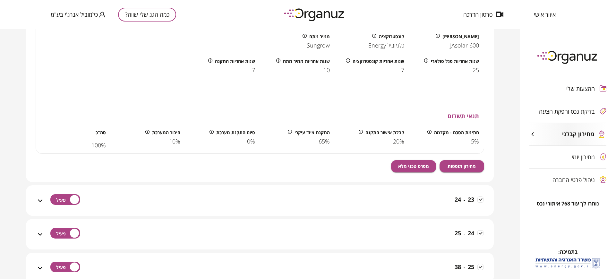
scroll to position [5775, 0]
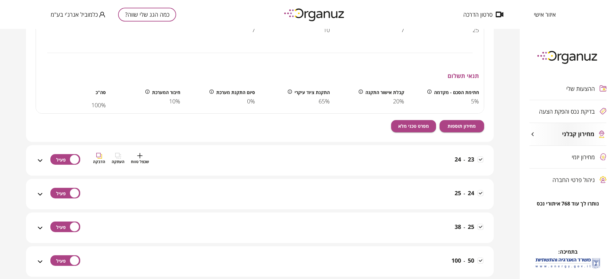
click at [163, 157] on div "23 - 24 שכפל טווח העתקה הדבקה" at bounding box center [264, 164] width 440 height 23
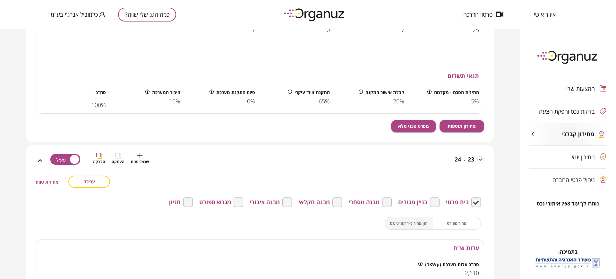
click at [218, 162] on div "23 - 24 שכפל טווח העתקה הדבקה" at bounding box center [264, 164] width 440 height 23
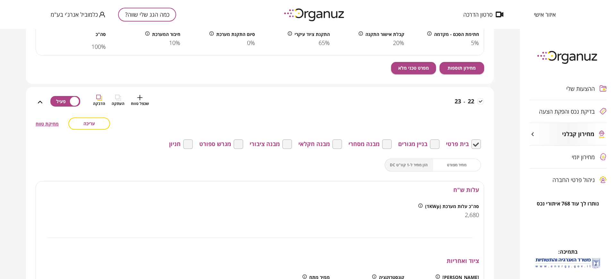
click at [126, 110] on div "שכפל טווח העתקה הדבקה" at bounding box center [121, 106] width 56 height 23
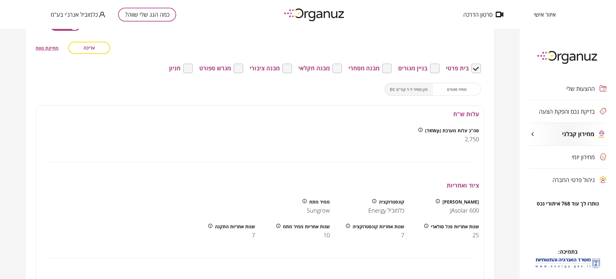
scroll to position [5213, 0]
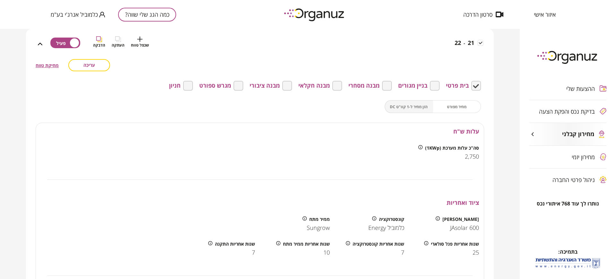
click at [124, 57] on div "שכפל טווח העתקה הדבקה" at bounding box center [121, 47] width 56 height 23
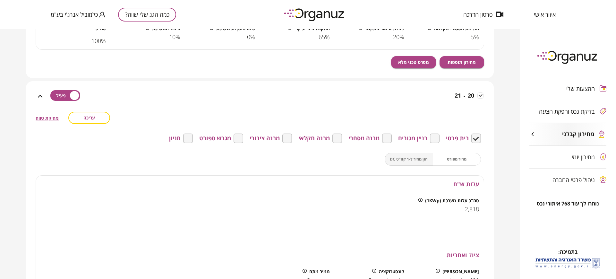
scroll to position [4812, 0]
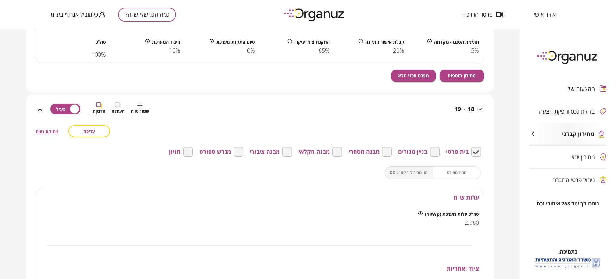
click at [168, 109] on div "18 - 19 שכפל טווח העתקה הדבקה" at bounding box center [264, 113] width 440 height 23
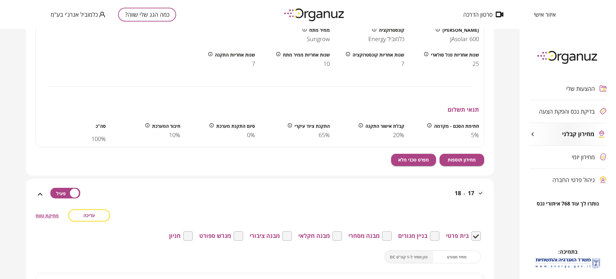
scroll to position [3689, 0]
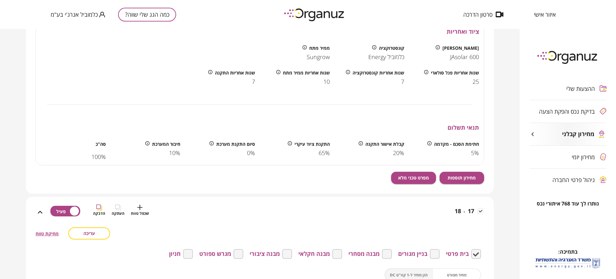
click at [163, 198] on div "17 - 18 שכפל טווח העתקה הדבקה" at bounding box center [264, 212] width 440 height 30
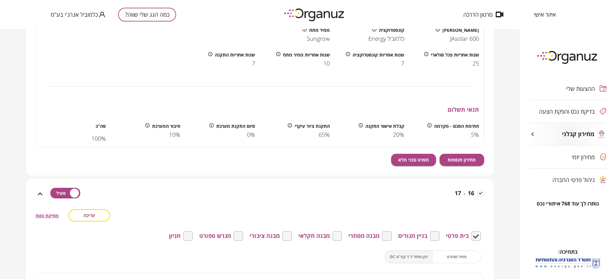
click at [143, 185] on div "16 - 17" at bounding box center [264, 194] width 440 height 30
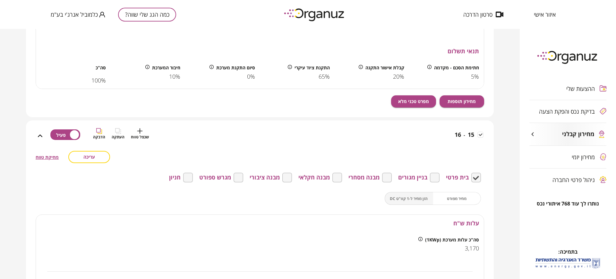
click at [152, 132] on div "15 - 16 שכפל טווח העתקה הדבקה" at bounding box center [264, 139] width 440 height 23
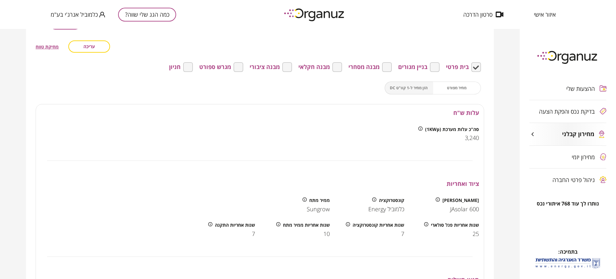
scroll to position [2847, 0]
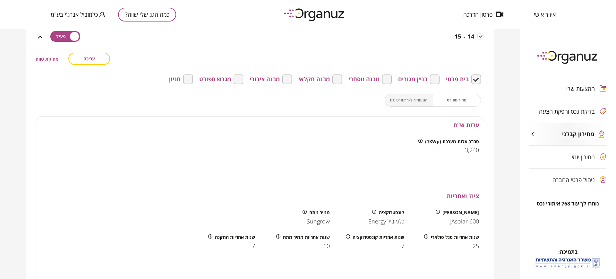
click at [151, 132] on div "עלות ש"ח" at bounding box center [260, 124] width 448 height 17
click at [149, 67] on div "עריכה מחיקת טווח בית פרטי בניין מגורים מבנה מסחרי מבנה חקלאי מבנה ציבורי מגרש ס…" at bounding box center [260, 205] width 448 height 305
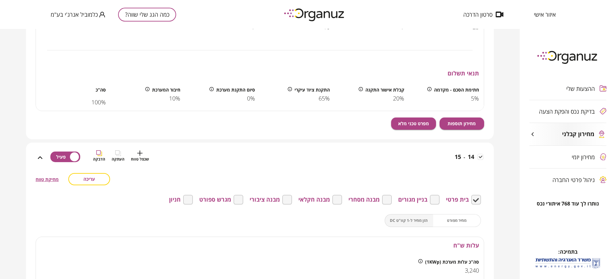
click at [112, 150] on div "שכפל טווח העתקה הדבקה" at bounding box center [121, 161] width 56 height 23
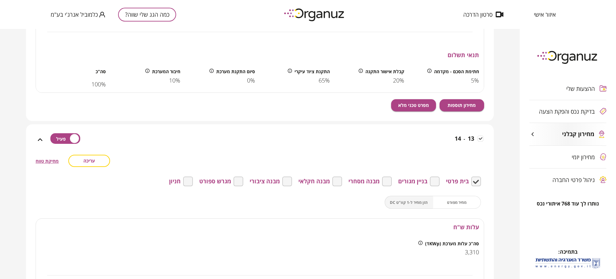
click at [113, 131] on div "13 - 14" at bounding box center [264, 139] width 440 height 30
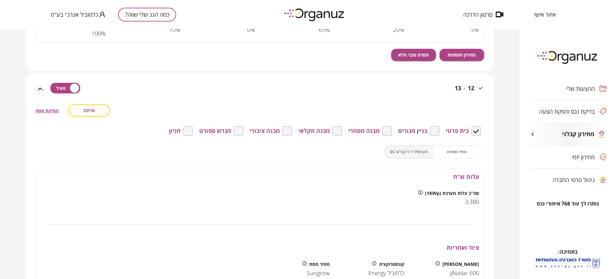
scroll to position [2045, 0]
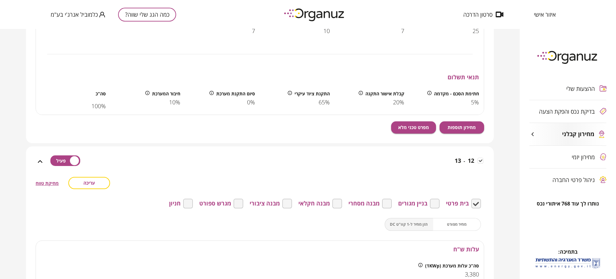
click at [115, 149] on div "12 - 13" at bounding box center [264, 161] width 440 height 30
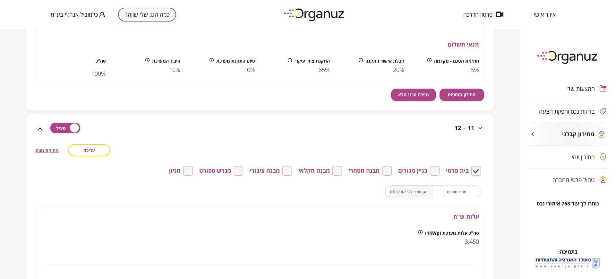
scroll to position [1724, 0]
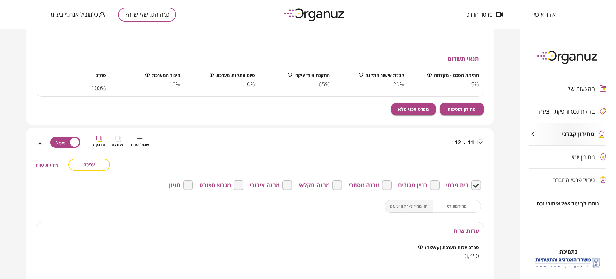
click at [198, 143] on div "11 - 12 שכפל טווח העתקה הדבקה" at bounding box center [264, 147] width 440 height 23
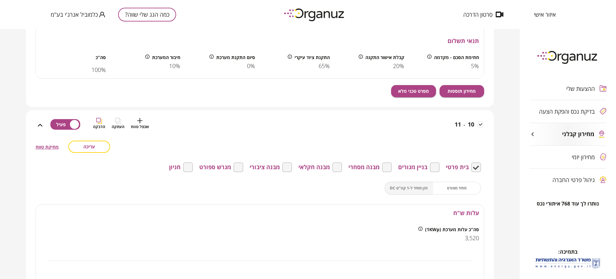
click at [180, 129] on div "10 - 11 שכפל טווח העתקה הדבקה" at bounding box center [264, 129] width 440 height 23
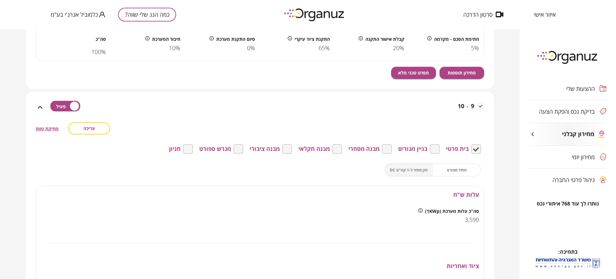
click at [180, 112] on div "9 - 10" at bounding box center [264, 110] width 440 height 23
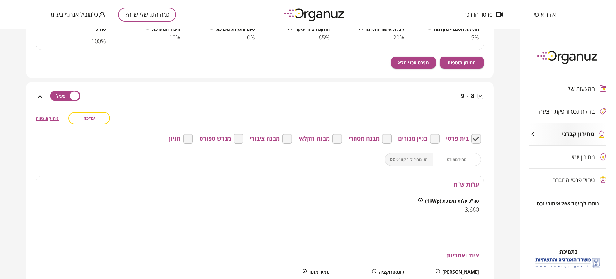
scroll to position [682, 0]
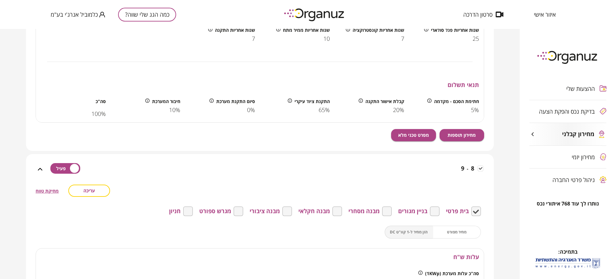
click at [193, 160] on div "8 - 9" at bounding box center [264, 169] width 440 height 30
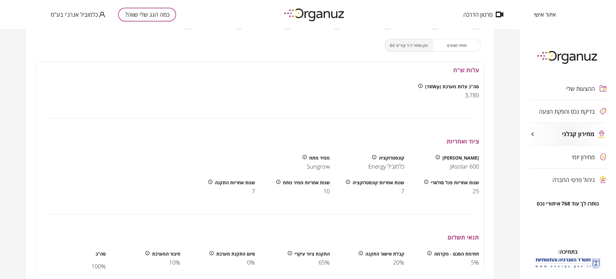
scroll to position [441, 0]
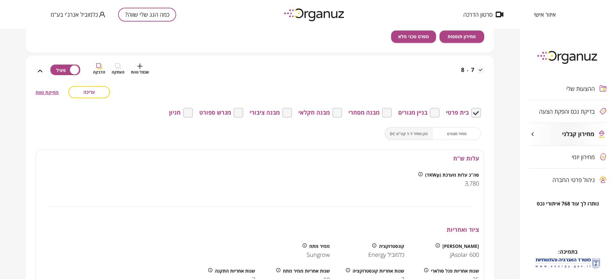
click at [155, 69] on div "7 - 8 שכפל טווח העתקה הדבקה" at bounding box center [264, 74] width 440 height 23
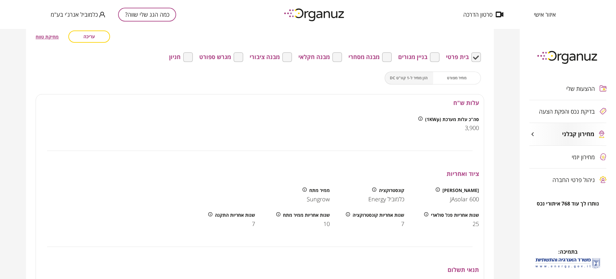
scroll to position [80, 0]
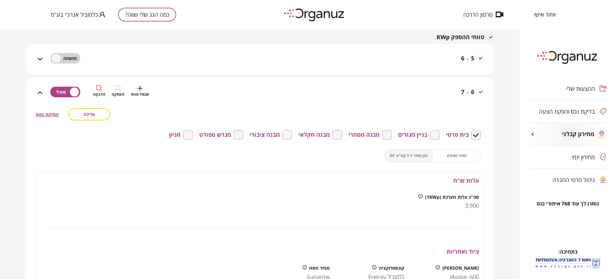
click at [216, 85] on div "6 - 7 שכפל טווח העתקה הדבקה" at bounding box center [264, 96] width 440 height 23
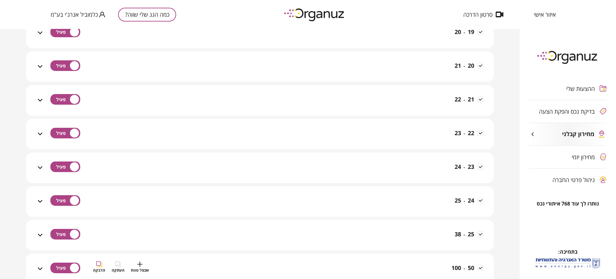
scroll to position [561, 0]
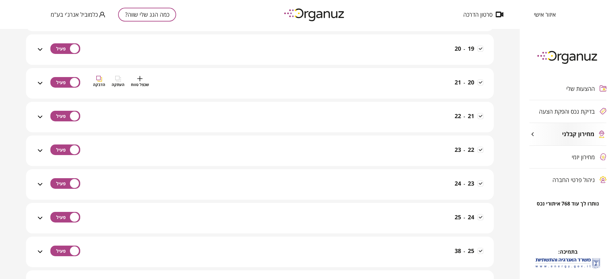
click at [335, 86] on div "20 - 21 שכפל טווח העתקה הדבקה" at bounding box center [264, 87] width 440 height 23
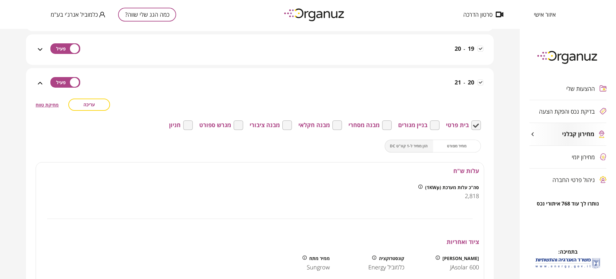
click at [87, 107] on span "עריכה" at bounding box center [89, 104] width 12 height 5
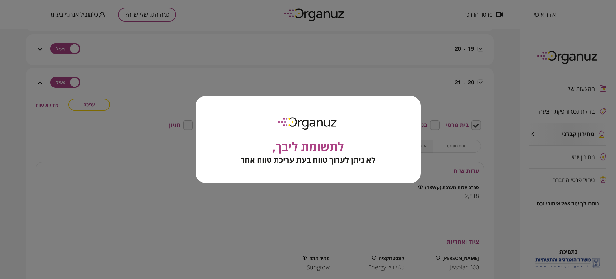
click at [153, 119] on div "לתשומת ליבך, לא ניתן לערוך טווח בעת עריכת טווח אחר" at bounding box center [308, 139] width 616 height 279
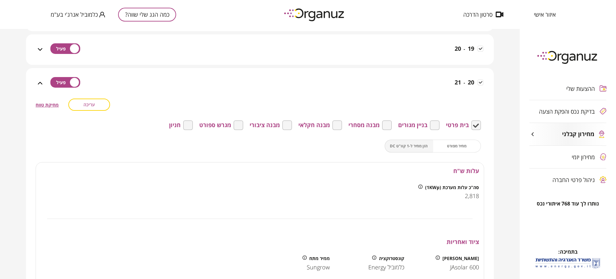
click at [81, 105] on button "עריכה" at bounding box center [89, 104] width 42 height 12
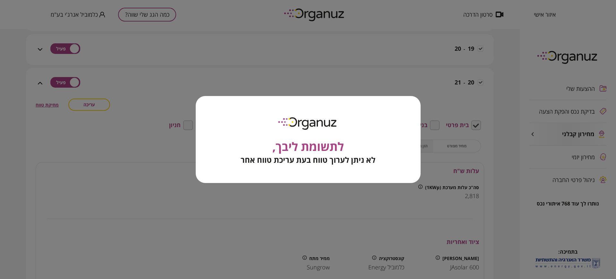
click at [81, 105] on div "לתשומת ליבך, לא ניתן לערוך טווח בעת עריכת טווח אחר" at bounding box center [308, 139] width 616 height 279
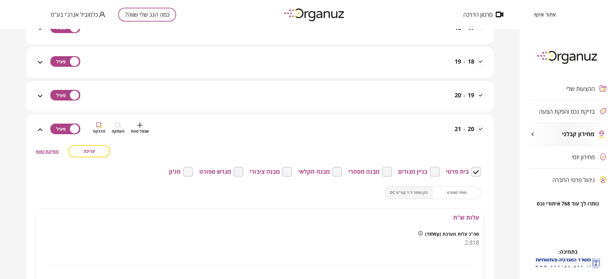
scroll to position [481, 0]
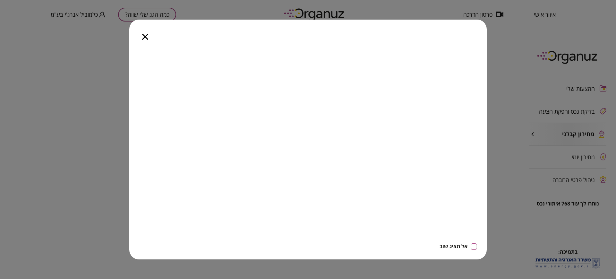
click at [144, 38] on icon "button" at bounding box center [145, 37] width 6 height 6
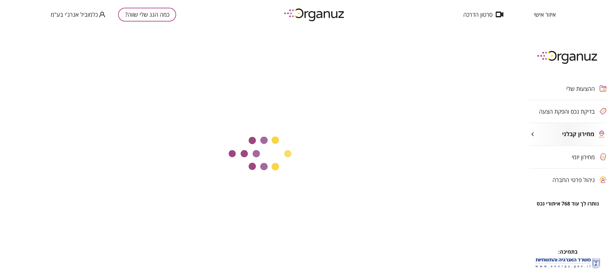
click at [559, 109] on span "בדיקת נכס והפקת הצעה" at bounding box center [567, 111] width 56 height 6
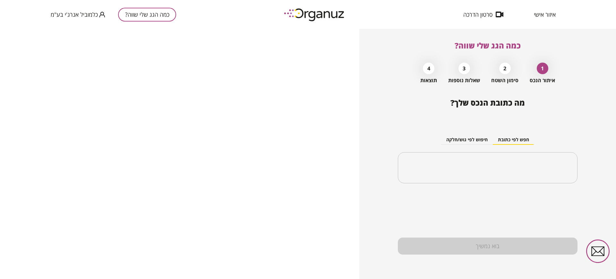
click at [543, 14] on span "איזור אישי" at bounding box center [545, 14] width 22 height 6
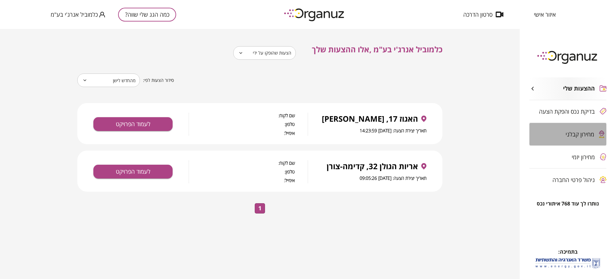
click at [573, 133] on span "מחירון קבלני" at bounding box center [580, 134] width 29 height 6
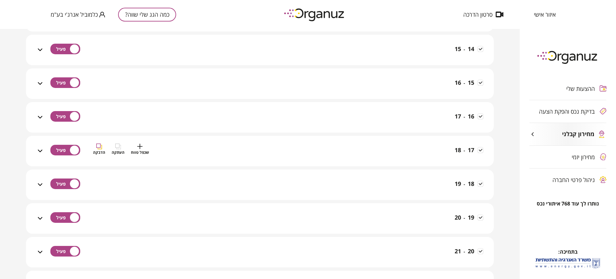
scroll to position [441, 0]
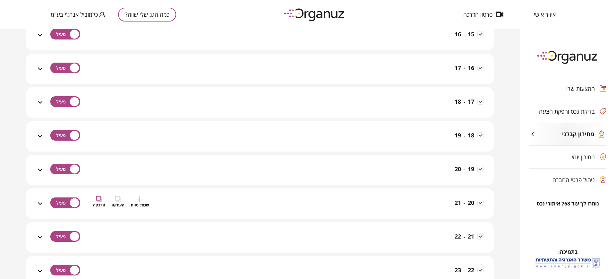
click at [205, 201] on div "20 - 21 שכפל טווח העתקה הדבקה" at bounding box center [264, 207] width 440 height 23
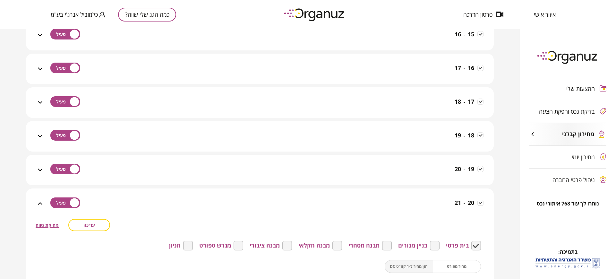
scroll to position [521, 0]
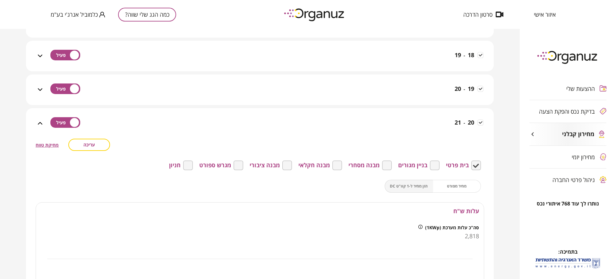
click at [83, 142] on button "עריכה" at bounding box center [89, 145] width 42 height 12
click at [446, 238] on input "****" at bounding box center [446, 238] width 65 height 19
click at [446, 237] on input "****" at bounding box center [446, 238] width 65 height 19
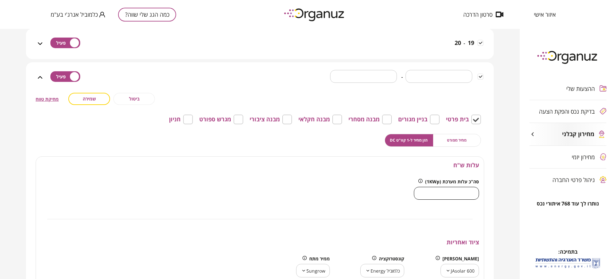
scroll to position [602, 0]
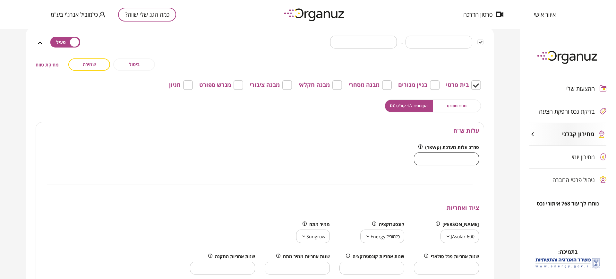
type input "****"
click at [80, 64] on button "שמירה" at bounding box center [89, 64] width 42 height 12
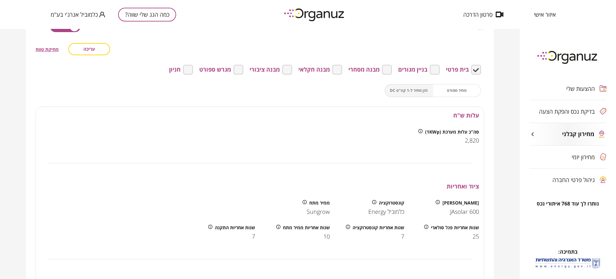
scroll to position [561, 0]
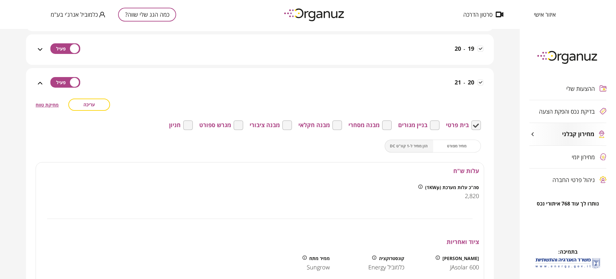
click at [40, 84] on icon at bounding box center [40, 83] width 8 height 8
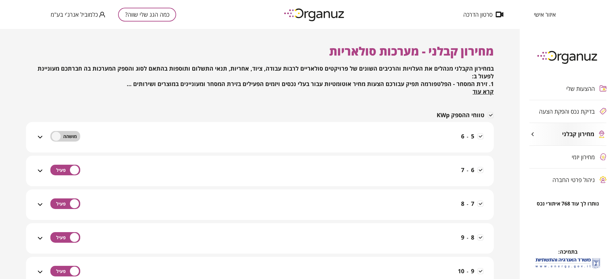
scroll to position [0, 0]
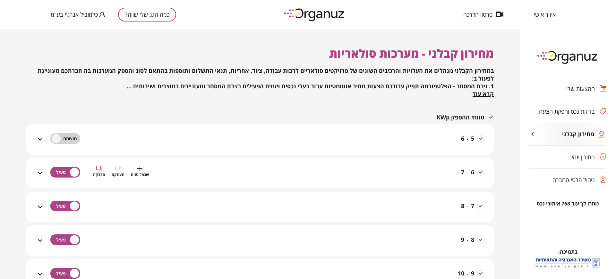
click at [224, 170] on div "6 - 7 שכפל טווח העתקה הדבקה" at bounding box center [264, 177] width 440 height 23
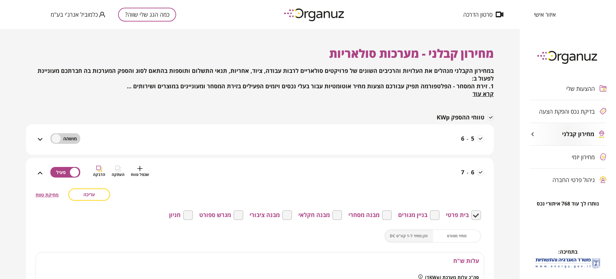
scroll to position [40, 0]
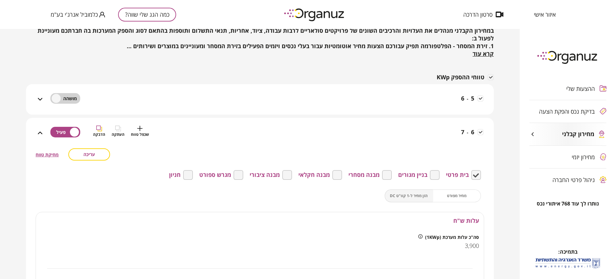
click at [231, 139] on div "6 - 7 שכפל טווח העתקה הדבקה" at bounding box center [264, 136] width 440 height 23
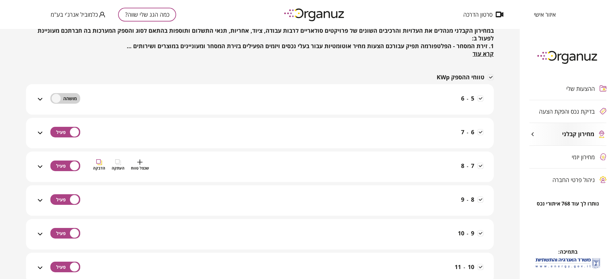
click at [219, 171] on div "7 - 8 שכפל טווח העתקה הדבקה" at bounding box center [264, 170] width 440 height 23
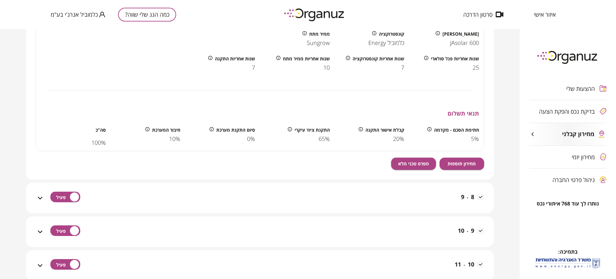
scroll to position [401, 0]
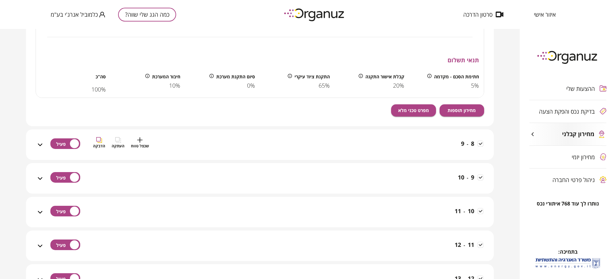
click at [214, 144] on div "8 - 9 שכפל טווח העתקה הדבקה" at bounding box center [264, 148] width 440 height 23
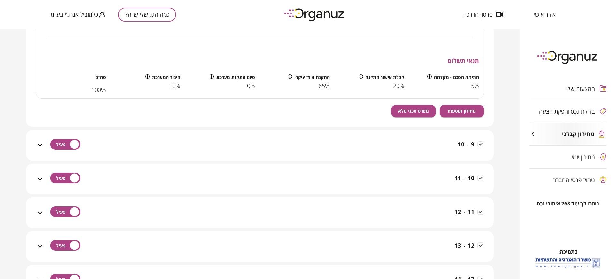
scroll to position [762, 0]
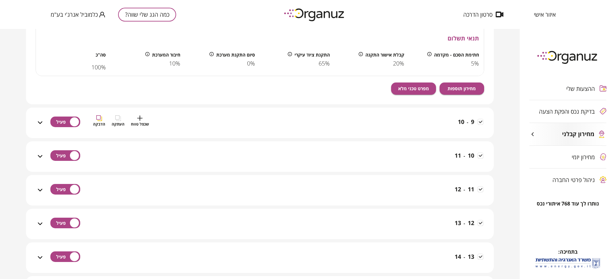
click at [209, 121] on div "9 - 10 שכפל טווח העתקה הדבקה" at bounding box center [264, 126] width 440 height 23
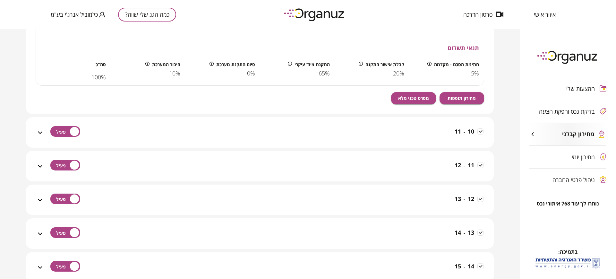
scroll to position [1163, 0]
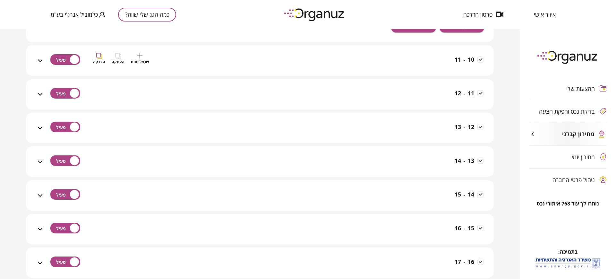
click at [193, 65] on div "10 - 11 שכפל טווח העתקה הדבקה" at bounding box center [264, 64] width 440 height 23
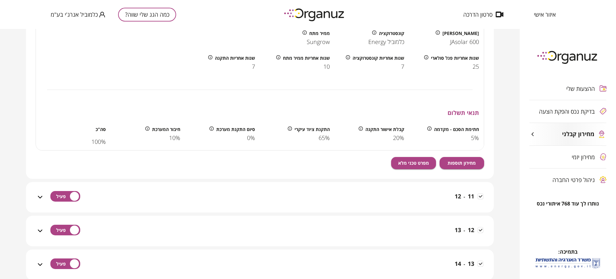
scroll to position [1484, 0]
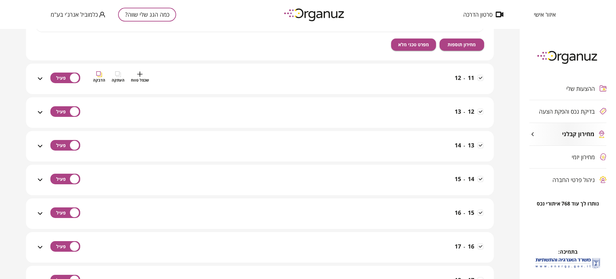
click at [201, 79] on div "11 - 12 שכפל טווח העתקה הדבקה" at bounding box center [264, 82] width 440 height 23
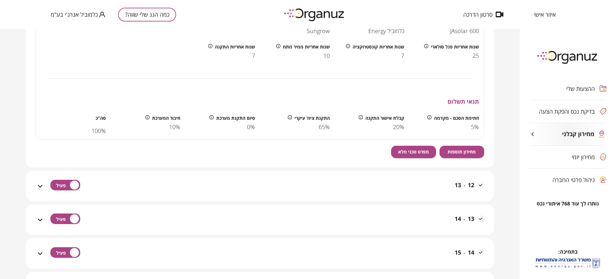
scroll to position [1805, 0]
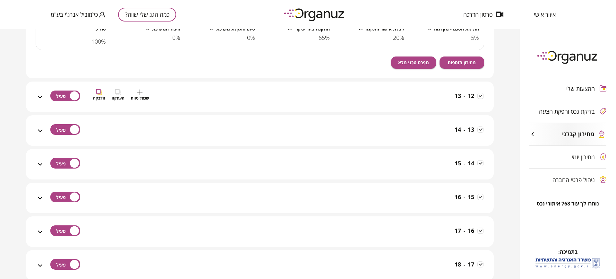
click at [225, 93] on div "12 - 13 שכפל טווח העתקה הדבקה" at bounding box center [264, 100] width 440 height 23
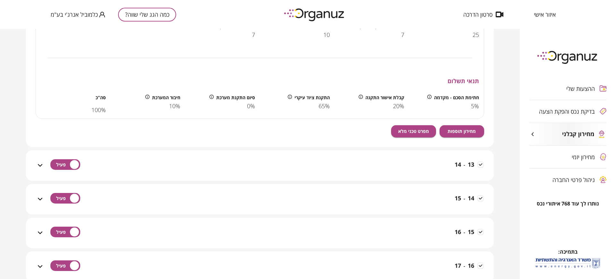
scroll to position [2165, 0]
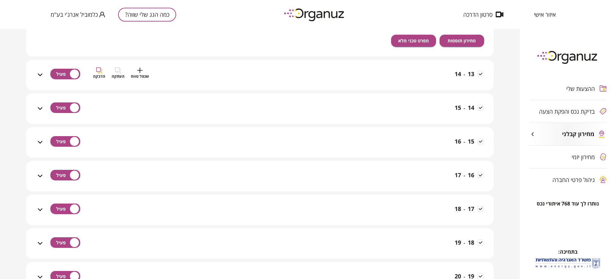
click at [236, 81] on div "13 - 14 שכפל טווח העתקה הדבקה" at bounding box center [264, 78] width 440 height 23
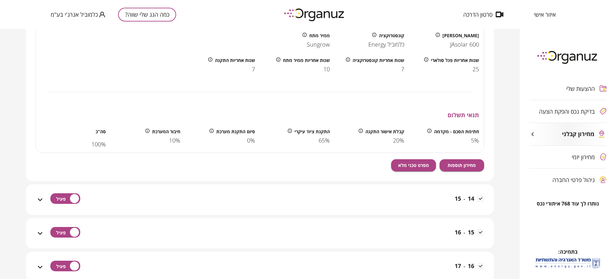
scroll to position [2446, 0]
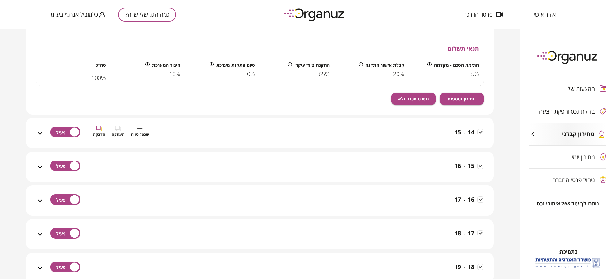
click at [259, 133] on div "14 - 15 שכפל טווח העתקה הדבקה" at bounding box center [264, 136] width 440 height 23
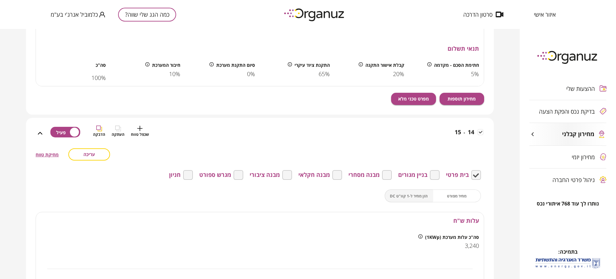
click at [259, 133] on div "14 - 15 שכפל טווח העתקה הדבקה" at bounding box center [264, 136] width 440 height 23
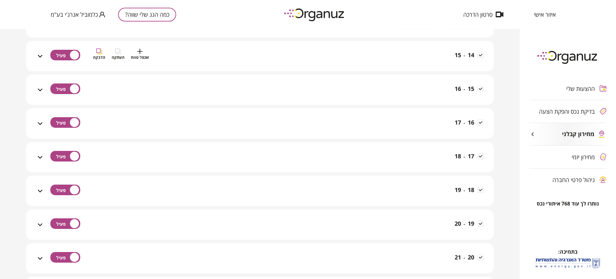
scroll to position [2526, 0]
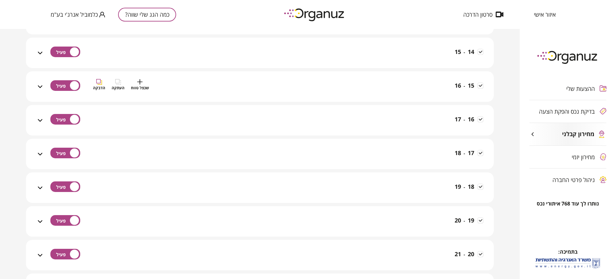
click at [261, 91] on div "15 - 16 שכפל טווח העתקה הדבקה" at bounding box center [264, 90] width 440 height 23
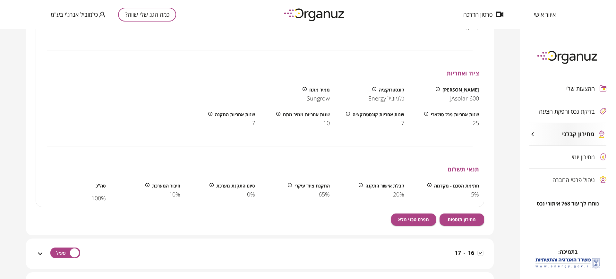
scroll to position [2807, 0]
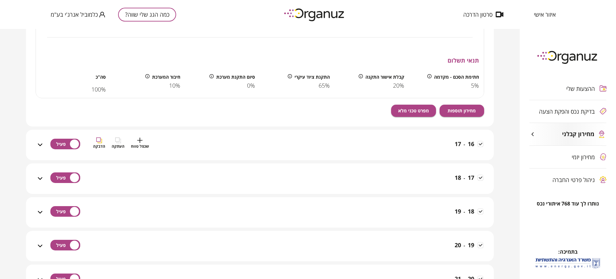
click at [269, 144] on div "16 - 17 שכפל טווח העתקה הדבקה" at bounding box center [264, 148] width 440 height 23
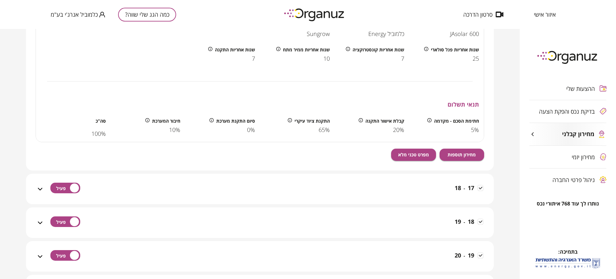
scroll to position [3168, 0]
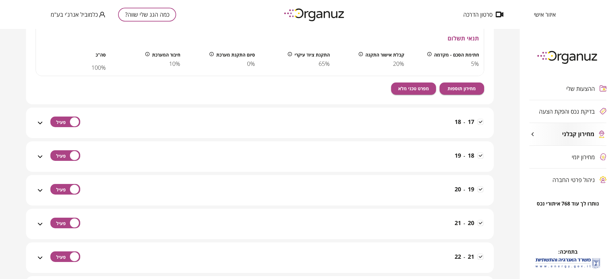
click at [266, 114] on div "17 - 18" at bounding box center [264, 122] width 440 height 30
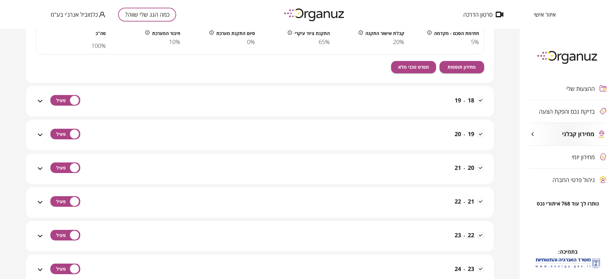
scroll to position [3529, 0]
click at [268, 100] on div "18 - 19 שכפל טווח העתקה הדבקה" at bounding box center [264, 104] width 440 height 23
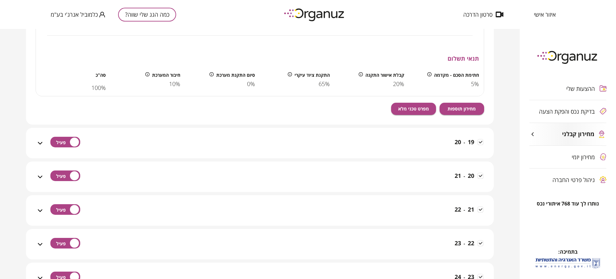
scroll to position [3890, 0]
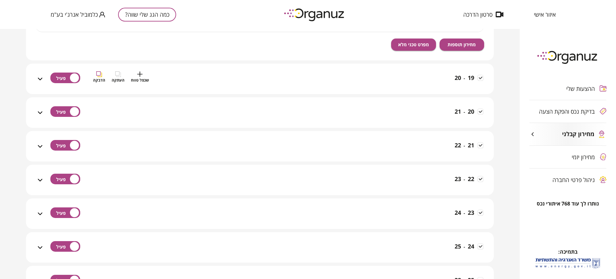
click at [269, 86] on div "19 - 20 שכפל טווח העתקה הדבקה" at bounding box center [264, 82] width 440 height 23
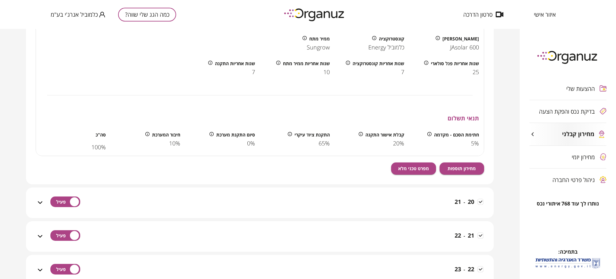
scroll to position [4171, 0]
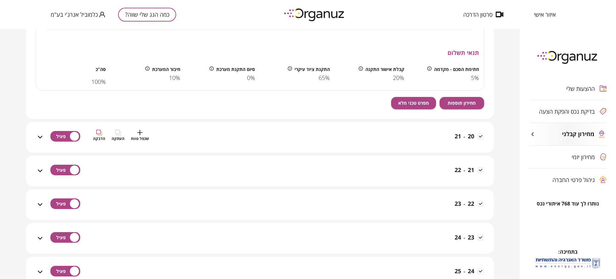
click at [278, 138] on div "20 - 21 שכפל טווח העתקה הדבקה" at bounding box center [264, 141] width 440 height 23
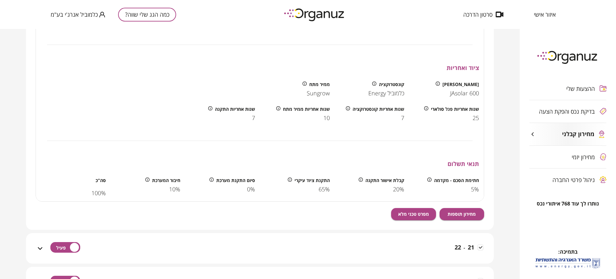
scroll to position [4491, 0]
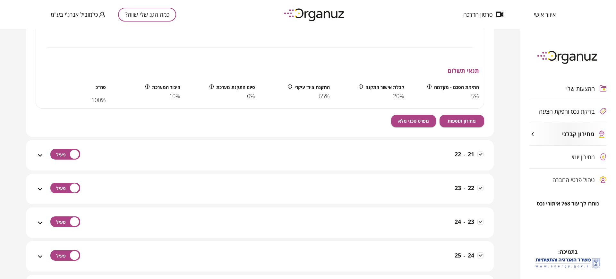
click at [292, 150] on div "21 - 22 שכפל טווח העתקה הדבקה" at bounding box center [264, 159] width 440 height 23
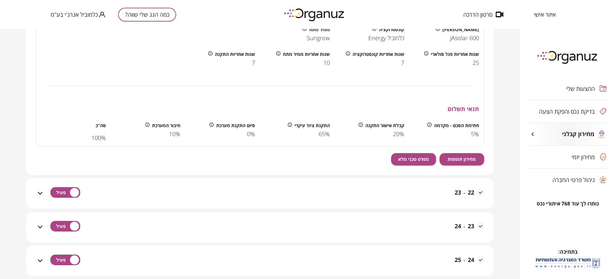
scroll to position [4812, 0]
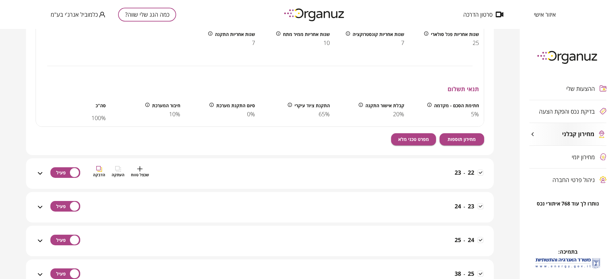
click at [304, 170] on div "22 - 23 שכפל טווח העתקה הדבקה" at bounding box center [264, 177] width 440 height 23
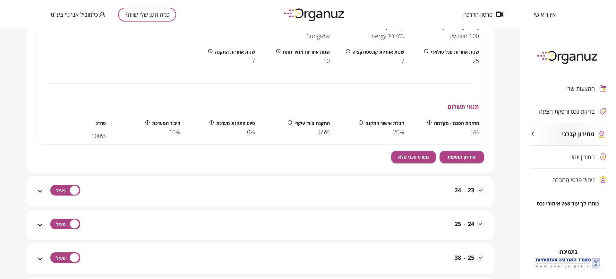
scroll to position [5213, 0]
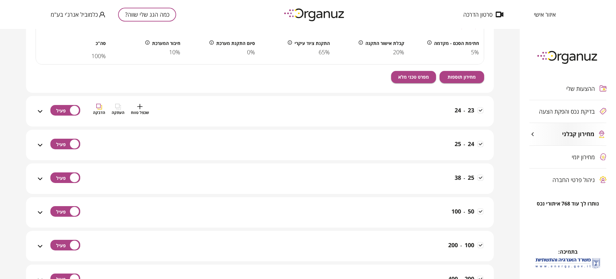
click at [308, 111] on div "23 - 24 שכפל טווח העתקה הדבקה" at bounding box center [264, 115] width 440 height 23
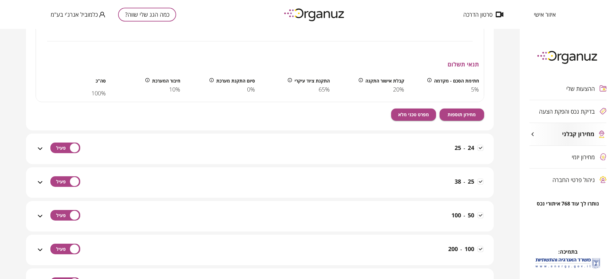
scroll to position [5503, 0]
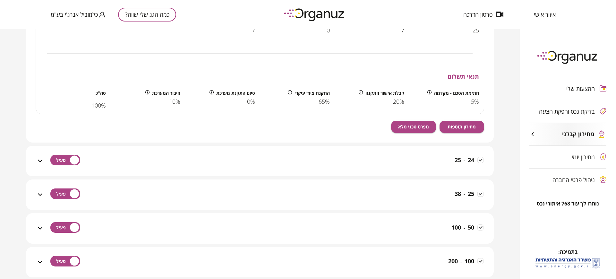
click at [41, 159] on icon at bounding box center [40, 161] width 8 height 8
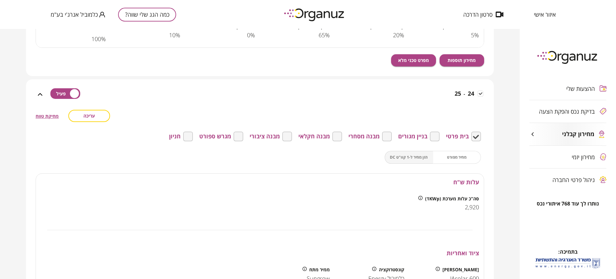
scroll to position [5583, 0]
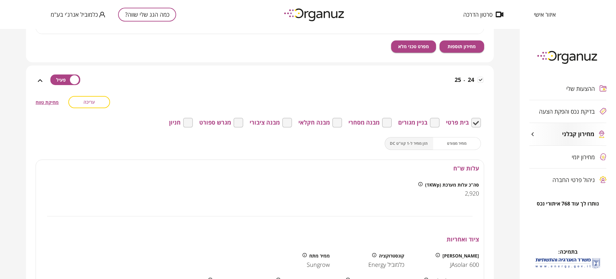
click at [95, 103] on span "עריכה" at bounding box center [89, 101] width 12 height 5
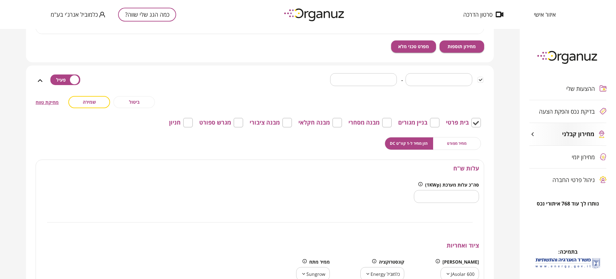
click at [466, 201] on input "****" at bounding box center [446, 196] width 65 height 19
click at [466, 200] on input "****" at bounding box center [446, 196] width 65 height 19
type input "*"
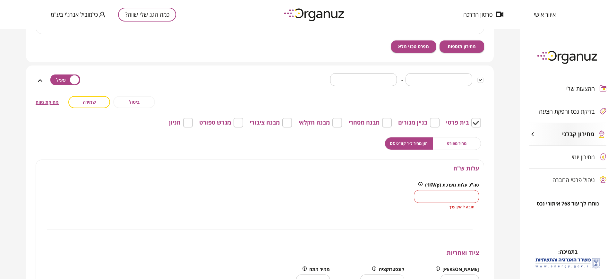
click at [132, 102] on span "ביטול" at bounding box center [134, 101] width 11 height 5
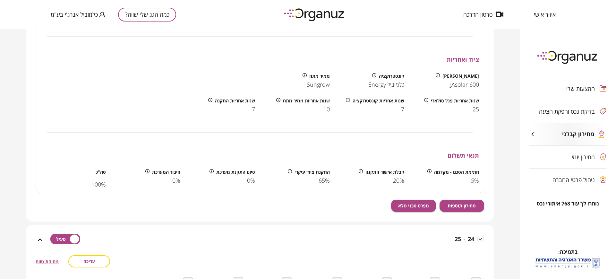
scroll to position [5422, 0]
